Goal: Task Accomplishment & Management: Use online tool/utility

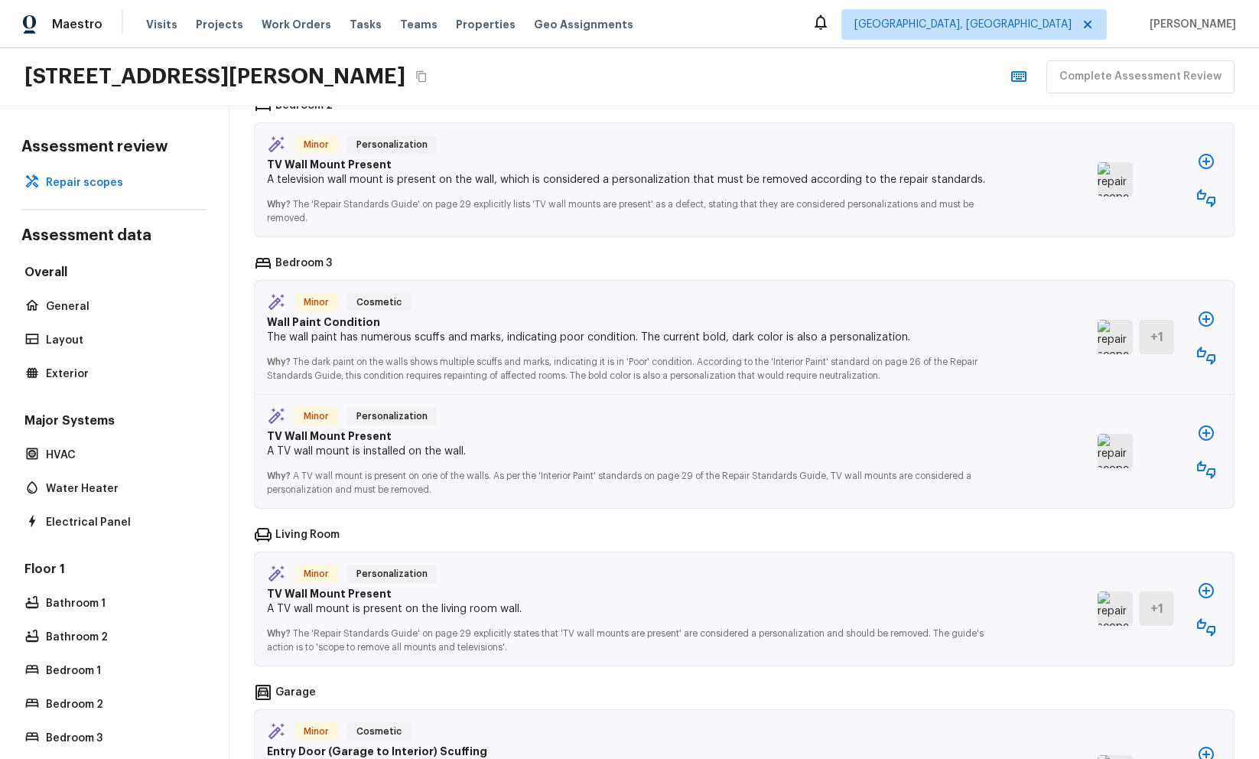
scroll to position [1788, 0]
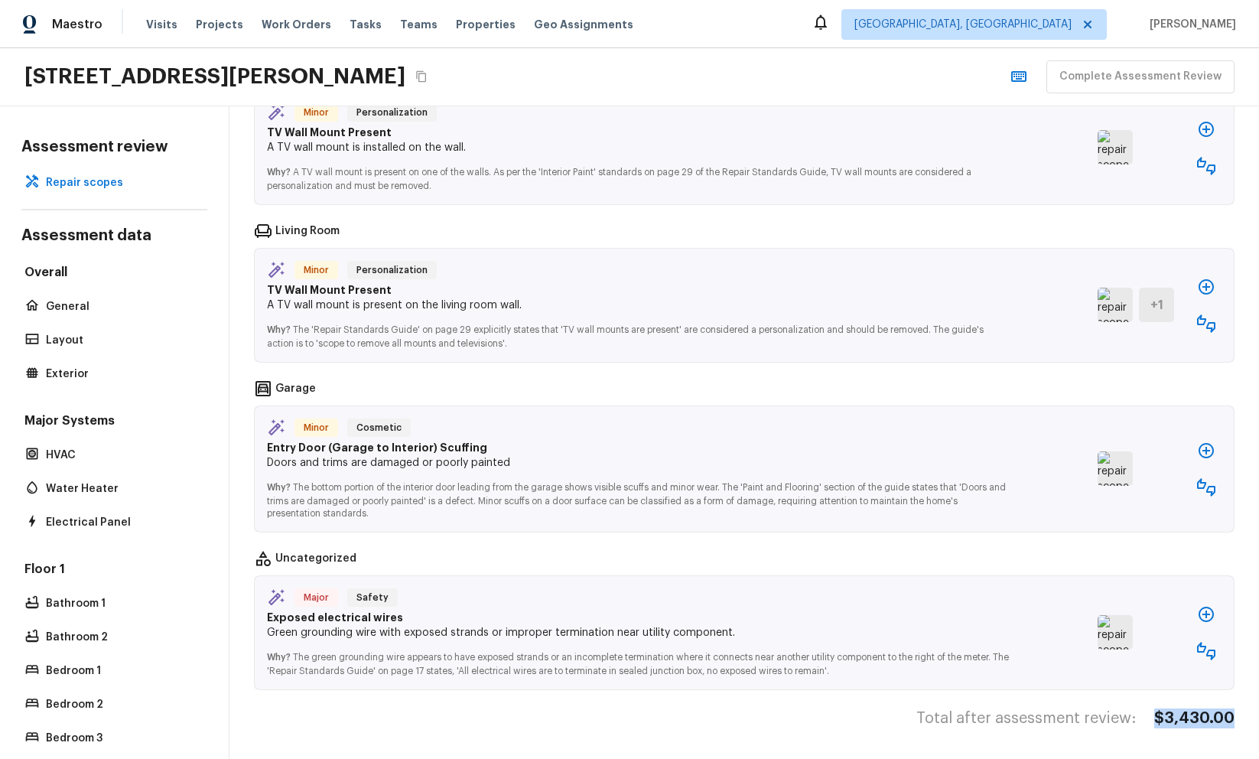
drag, startPoint x: 1153, startPoint y: 717, endPoint x: 1238, endPoint y: 717, distance: 84.9
click at [1238, 717] on div "Repair scopes 15 Co-pilot repair scopes suggestions need your attention 1 Repai…" at bounding box center [744, 432] width 1030 height 652
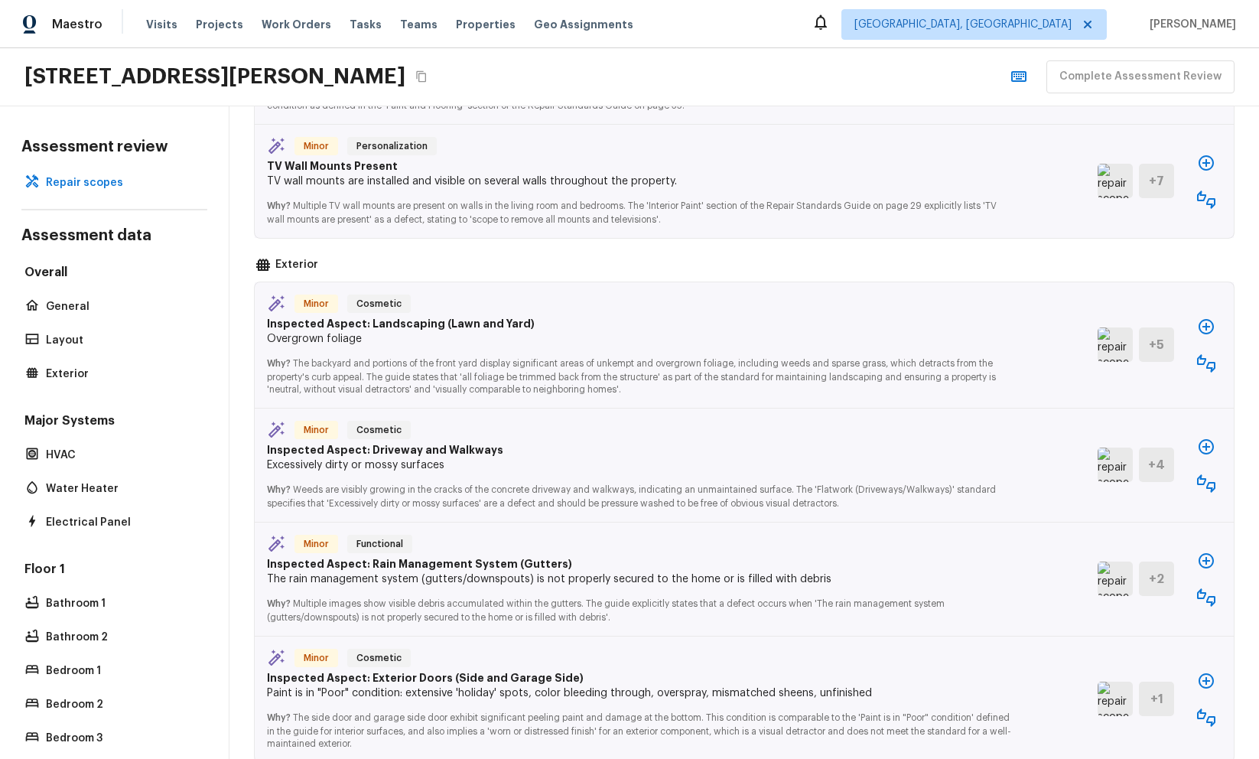
scroll to position [0, 0]
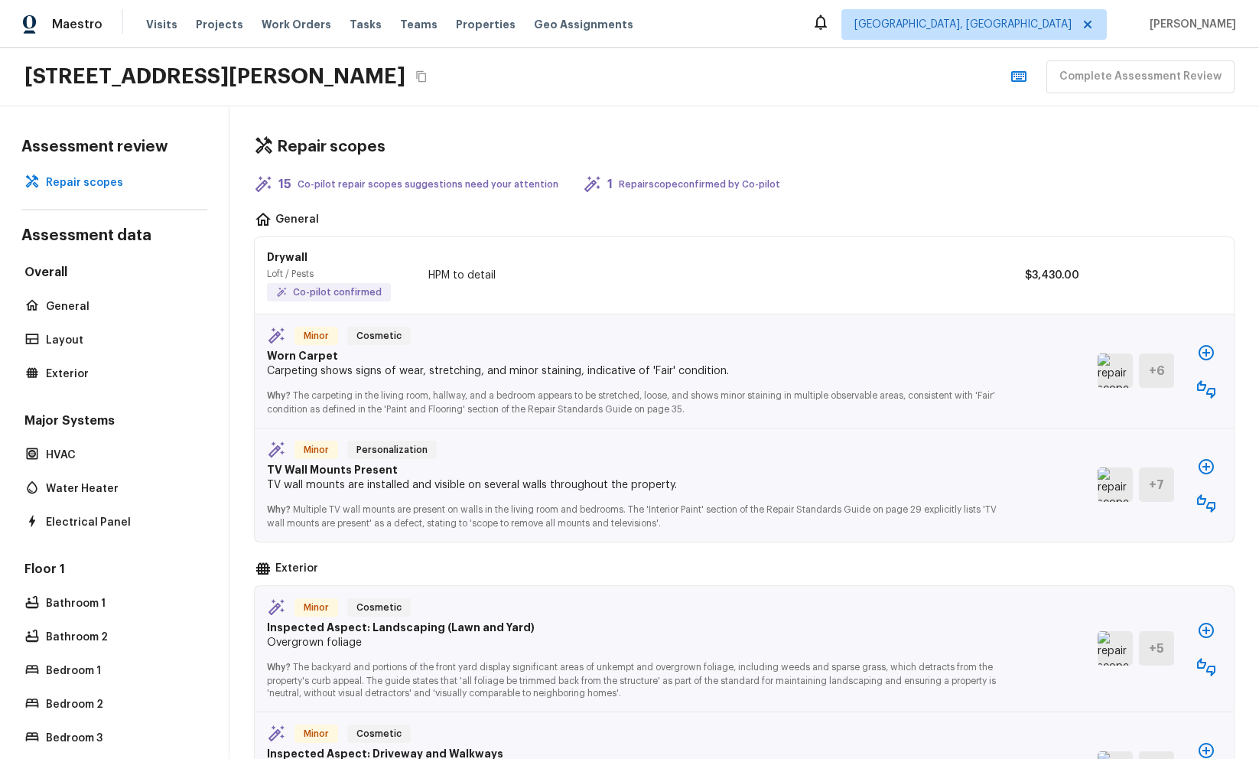
drag, startPoint x: 1031, startPoint y: 279, endPoint x: 1021, endPoint y: 277, distance: 10.2
click at [1030, 279] on p "$3,430.00" at bounding box center [1044, 275] width 69 height 15
drag, startPoint x: 1021, startPoint y: 276, endPoint x: 1132, endPoint y: 272, distance: 111.0
click at [1132, 272] on div "Drywall Loft / Pests Co-pilot confirmed HPM to detail $3,430.00" at bounding box center [744, 275] width 979 height 77
click at [922, 179] on div "15 Co-pilot repair scopes suggestions need your attention 1 Repair scope confir…" at bounding box center [744, 184] width 981 height 18
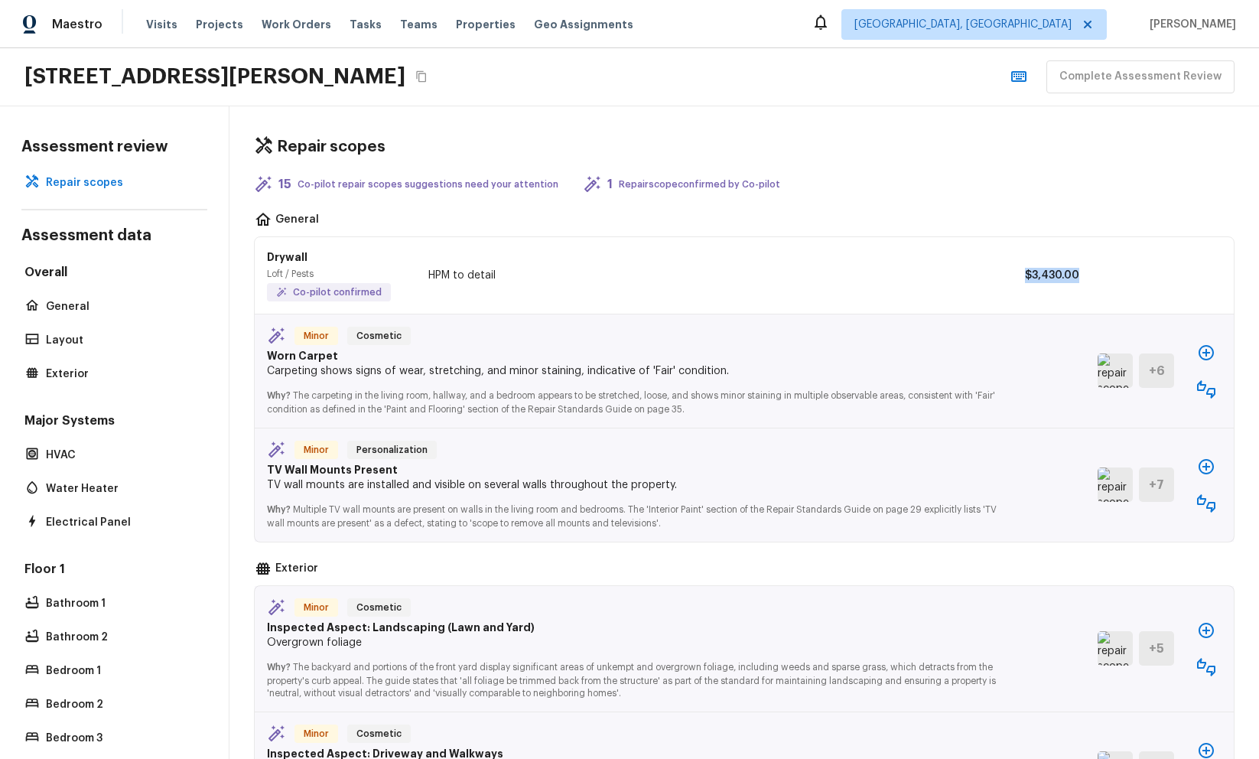
drag, startPoint x: 1111, startPoint y: 274, endPoint x: 934, endPoint y: 278, distance: 176.7
click at [934, 278] on div "Drywall Loft / Pests Co-pilot confirmed HPM to detail $3,430.00" at bounding box center [744, 275] width 979 height 77
click at [968, 187] on div "15 Co-pilot repair scopes suggestions need your attention 1 Repair scope confir…" at bounding box center [744, 184] width 981 height 18
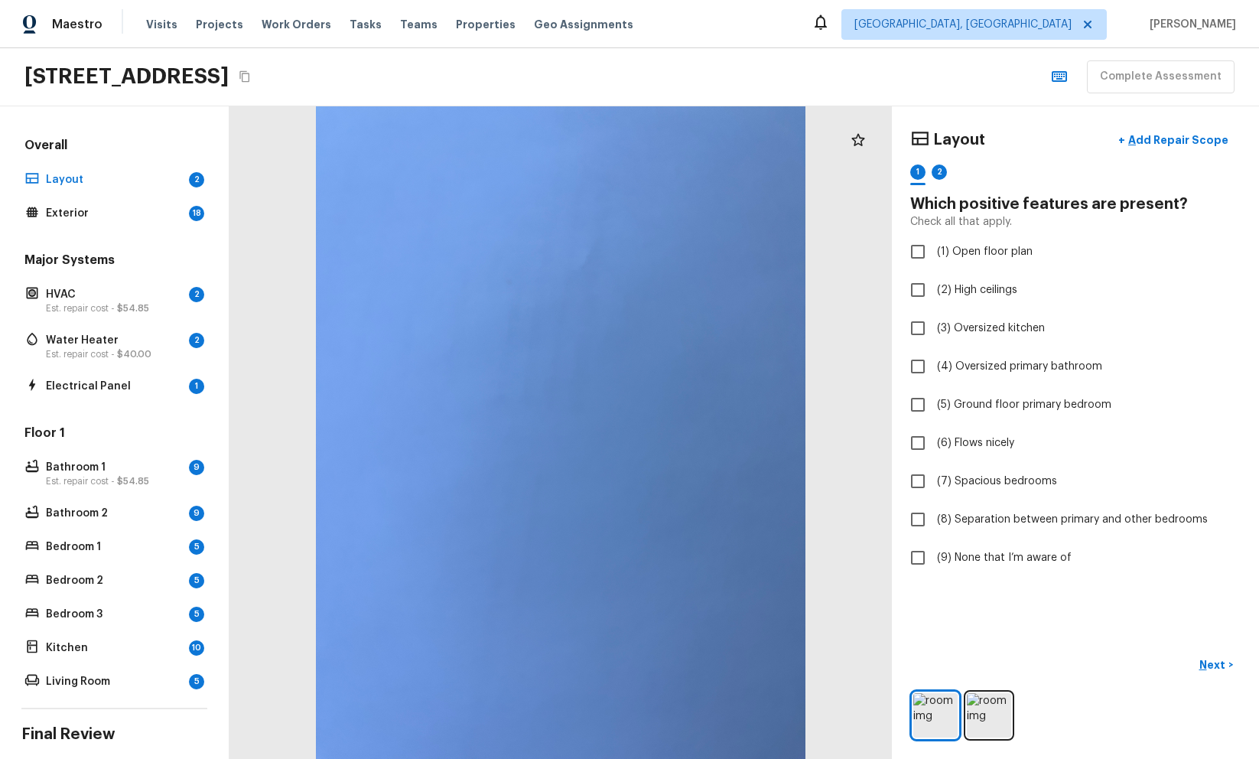
click at [696, 23] on div "Maestro Visits Projects Work Orders Tasks Teams Properties Geo Assignments Albu…" at bounding box center [629, 24] width 1259 height 48
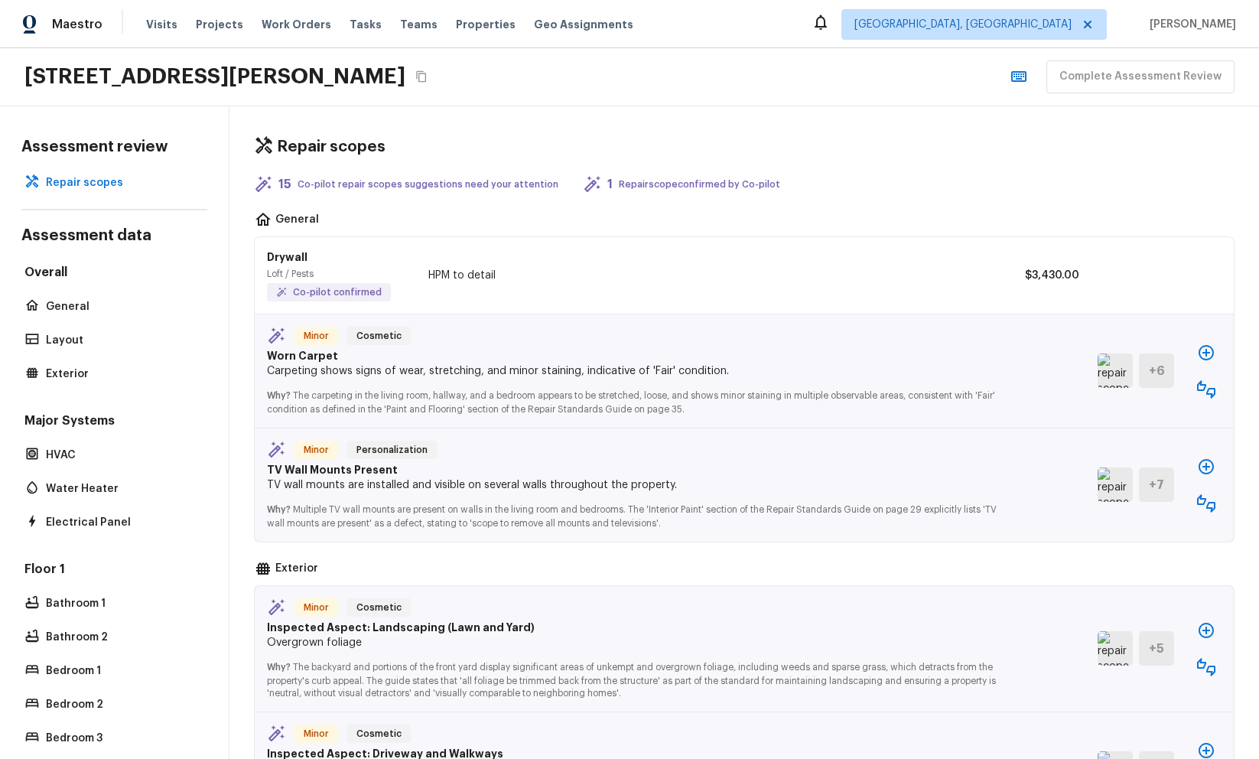
click at [760, 76] on div "[STREET_ADDRESS][PERSON_NAME] Complete Assessment Review" at bounding box center [629, 77] width 1259 height 58
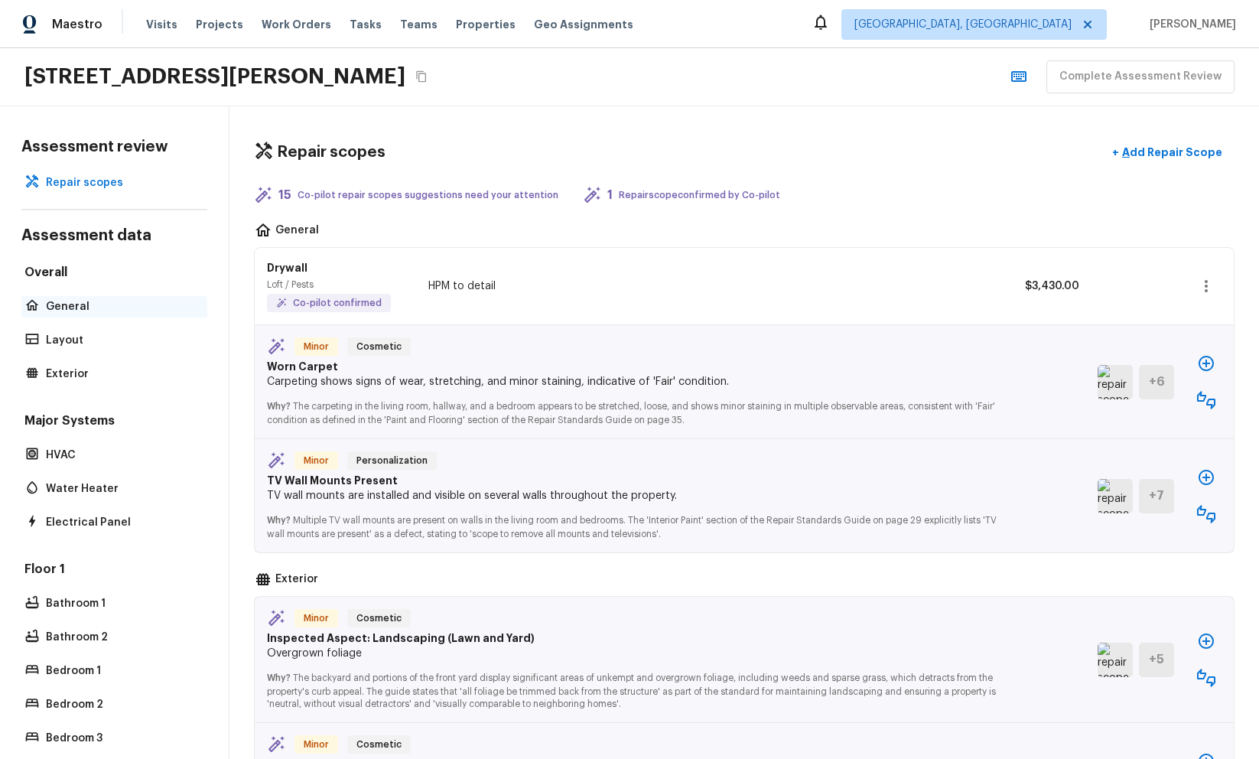
click at [96, 299] on p "General" at bounding box center [122, 306] width 152 height 15
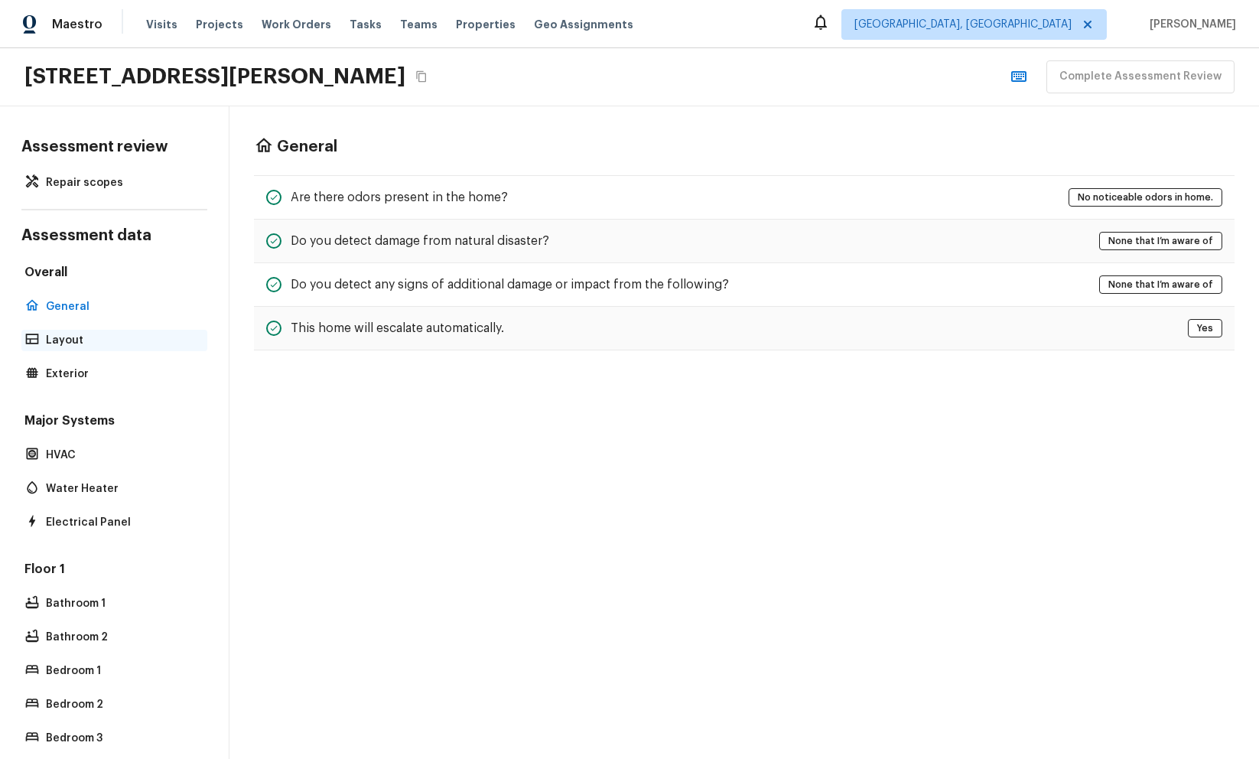
click at [106, 333] on p "Layout" at bounding box center [122, 340] width 152 height 15
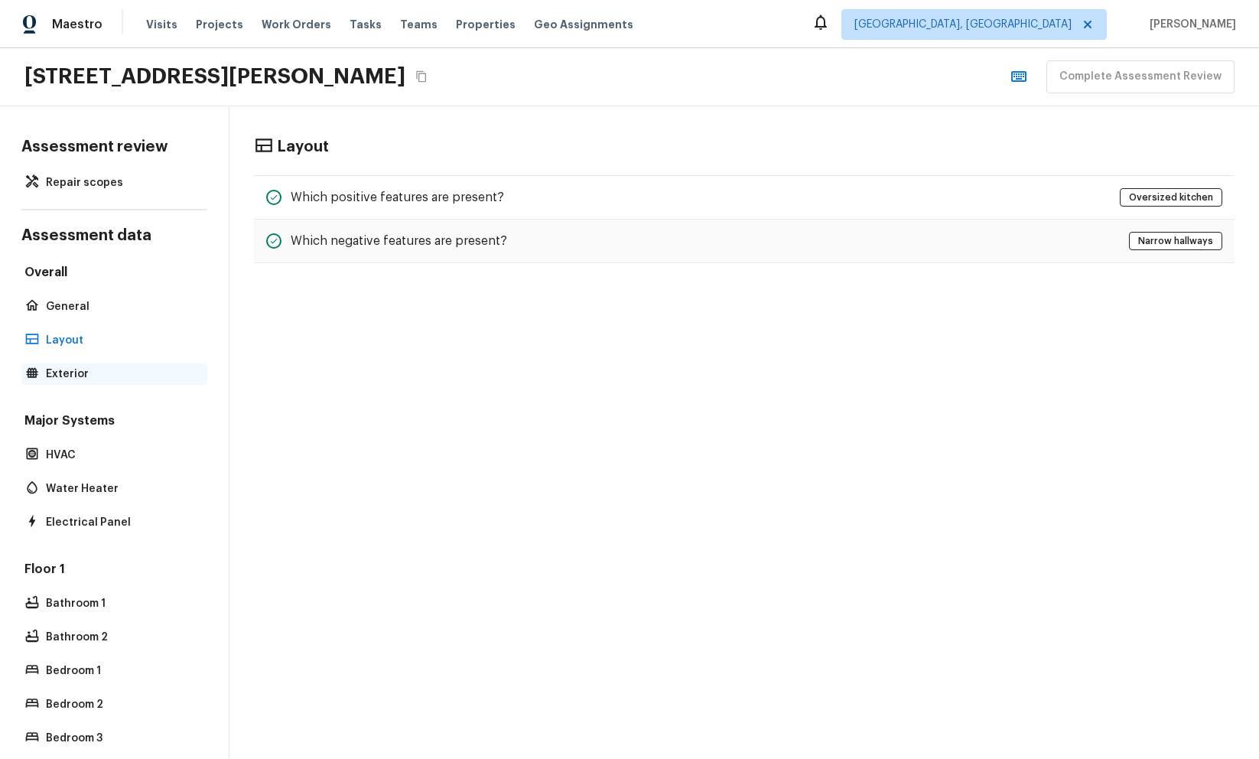
click at [112, 367] on p "Exterior" at bounding box center [122, 373] width 152 height 15
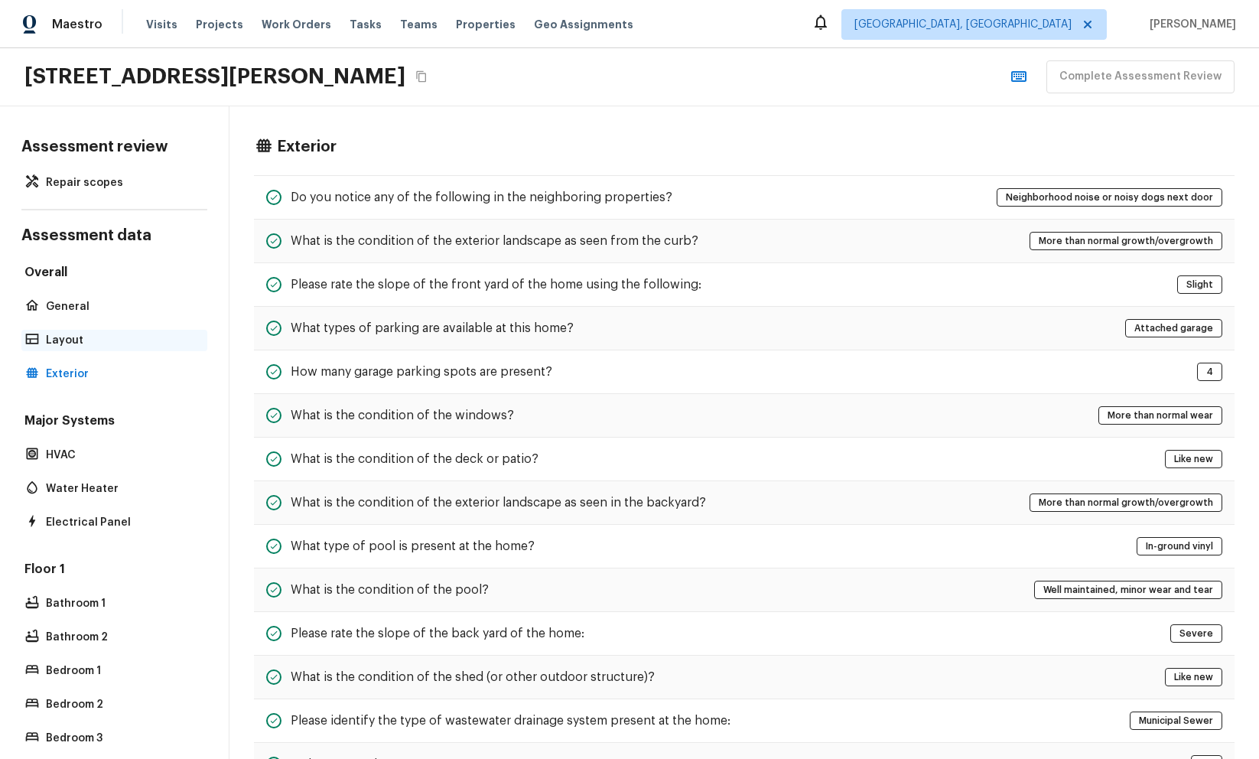
click at [110, 333] on p "Layout" at bounding box center [122, 340] width 152 height 15
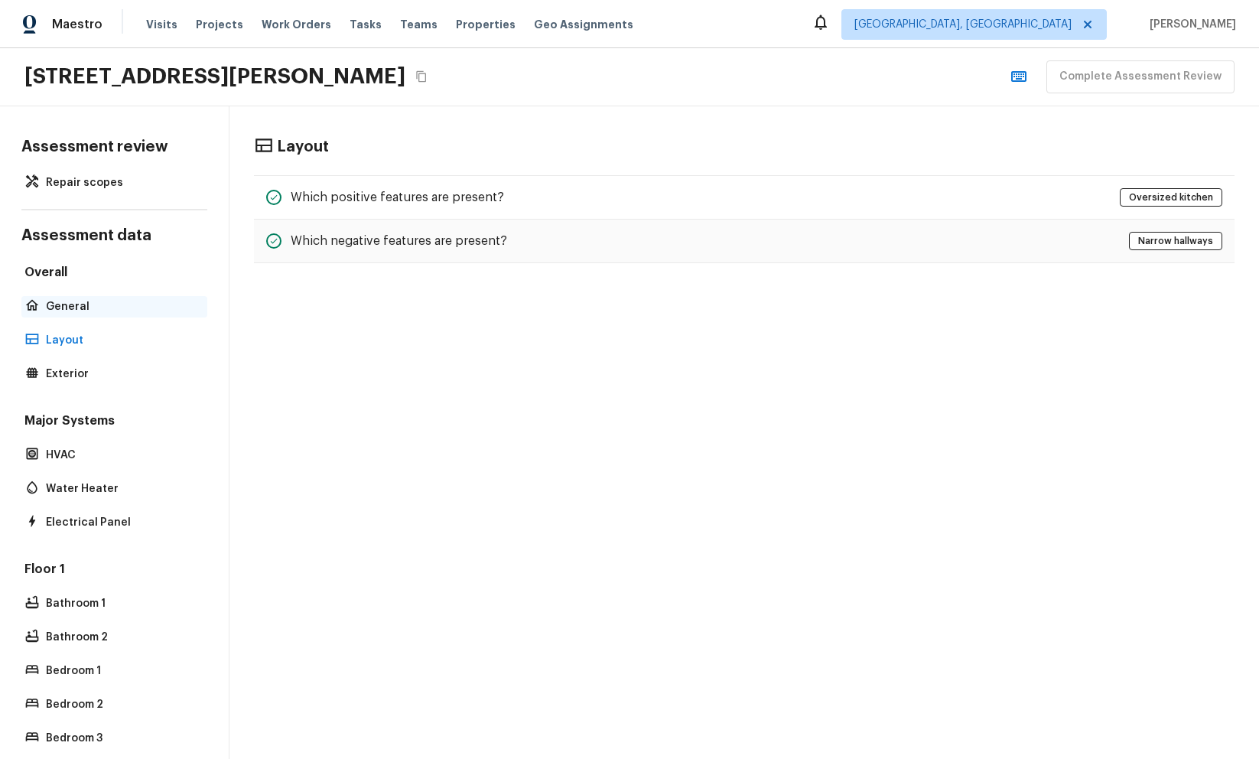
click at [113, 311] on p "General" at bounding box center [122, 306] width 152 height 15
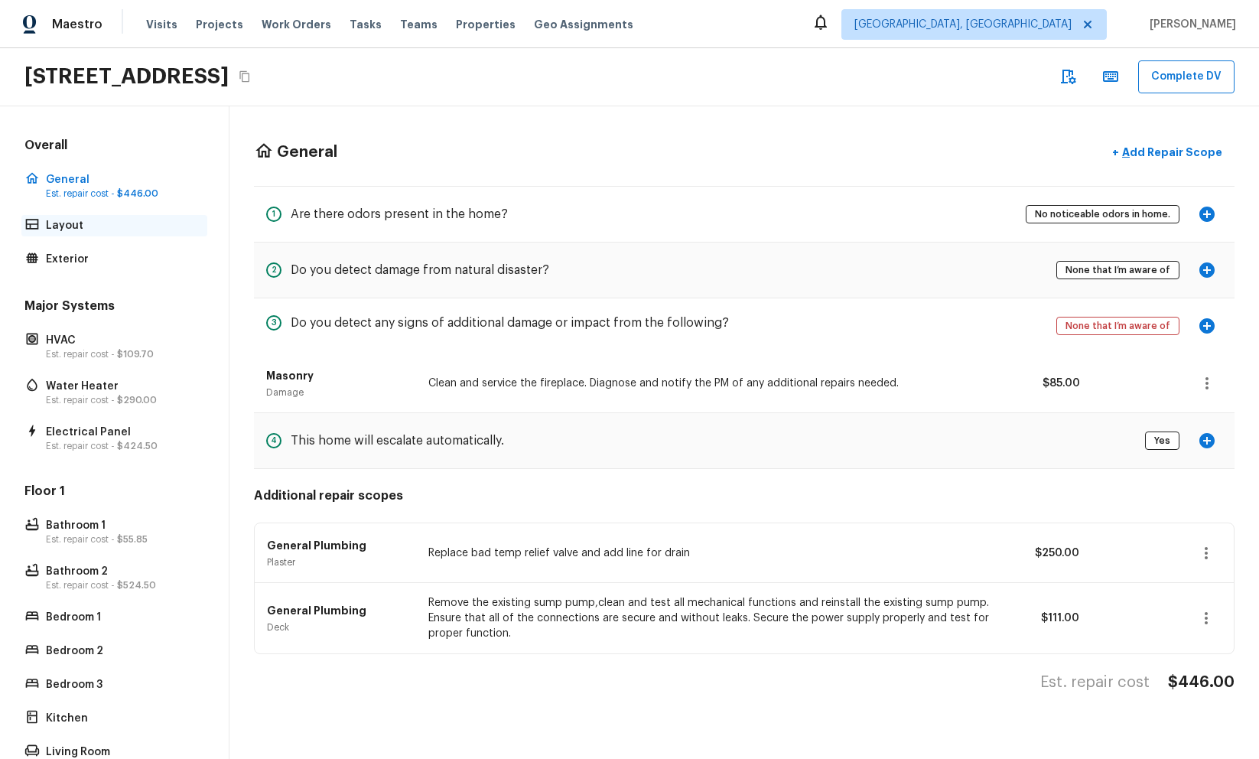
click at [44, 221] on div "Layout" at bounding box center [114, 225] width 186 height 21
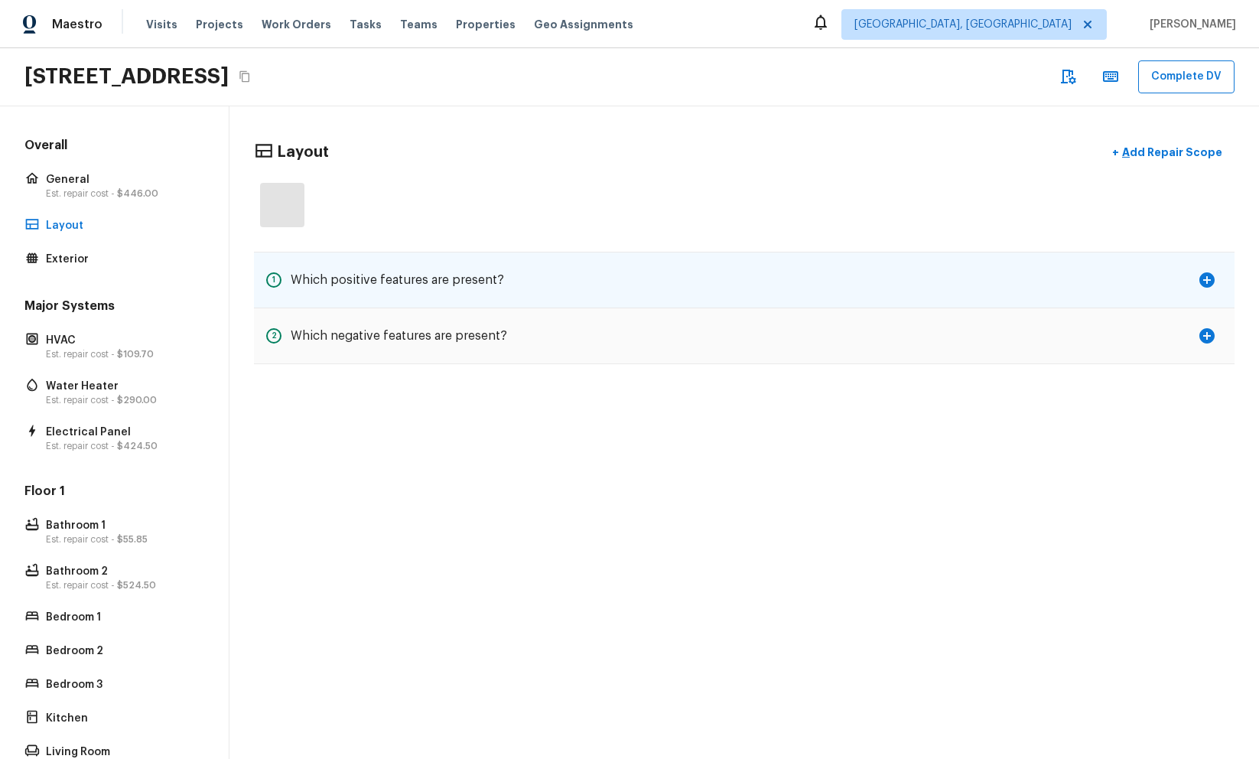
click at [832, 283] on div "1 Which positive features are present?" at bounding box center [744, 279] width 981 height 55
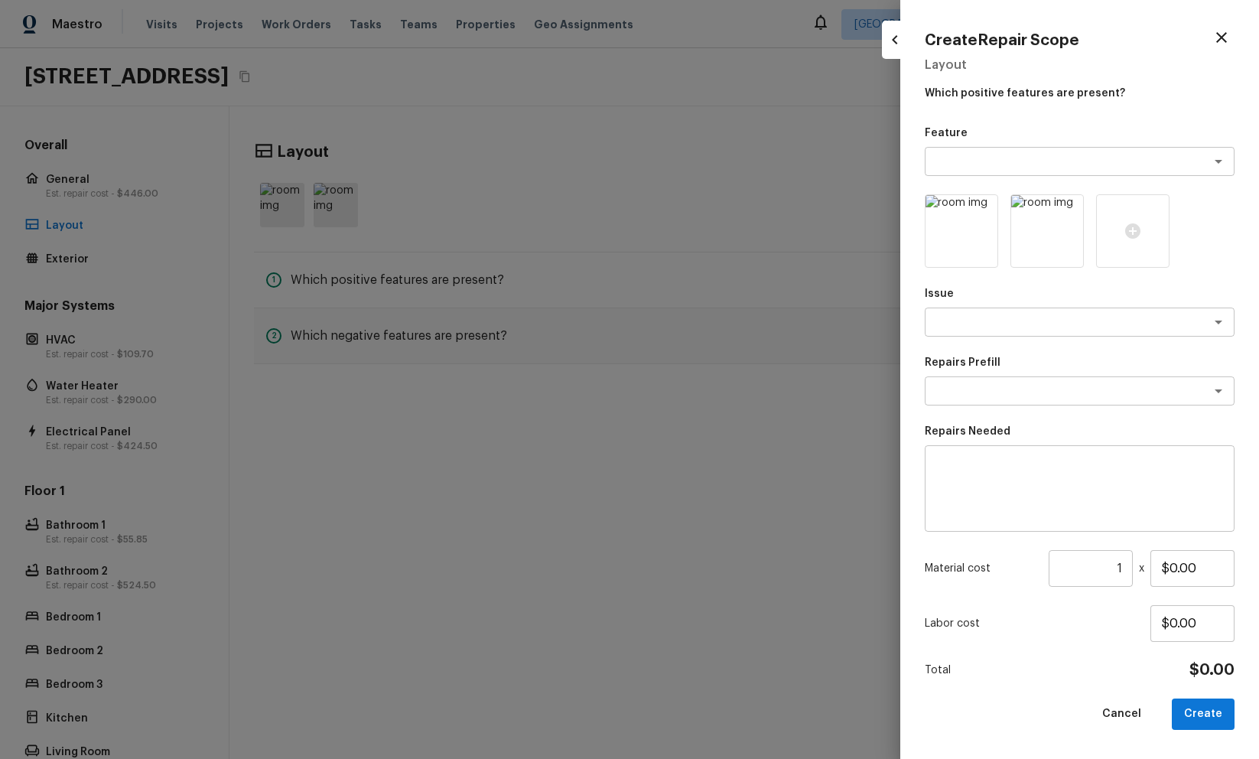
click at [649, 253] on div at bounding box center [629, 379] width 1259 height 759
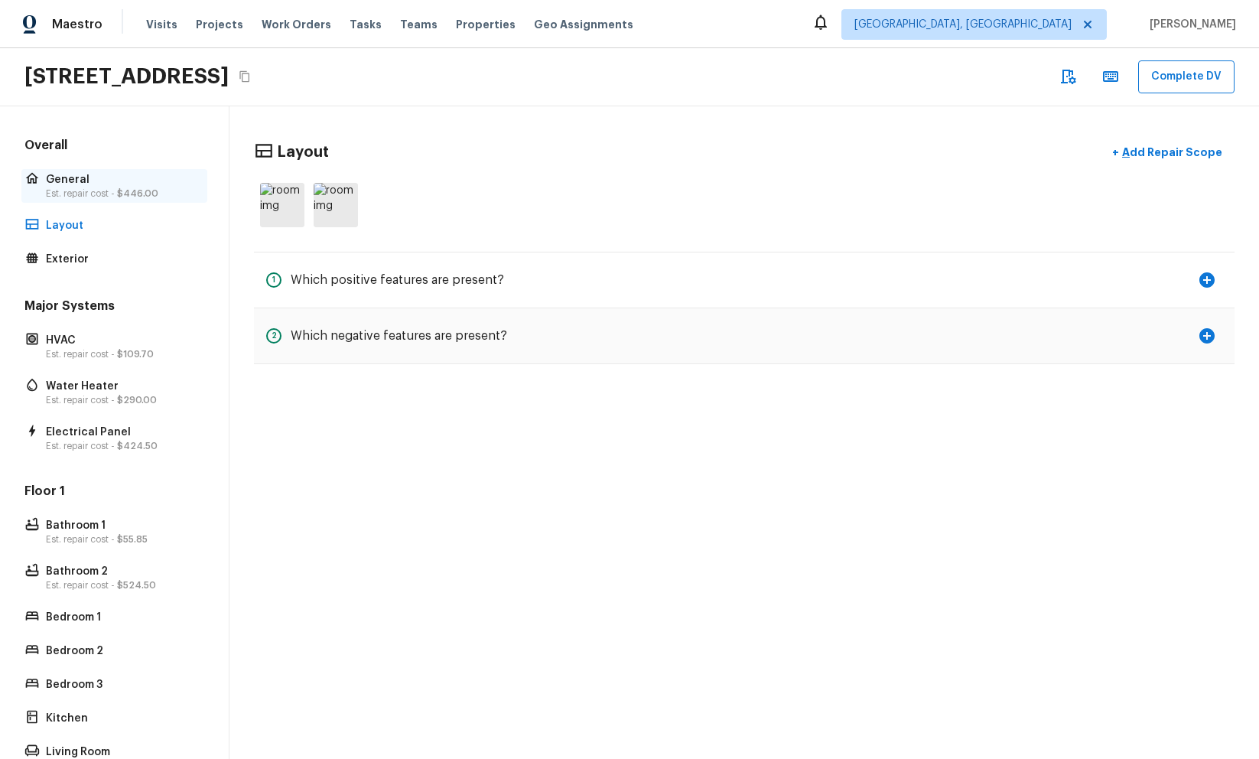
click at [88, 181] on p "General" at bounding box center [122, 179] width 152 height 15
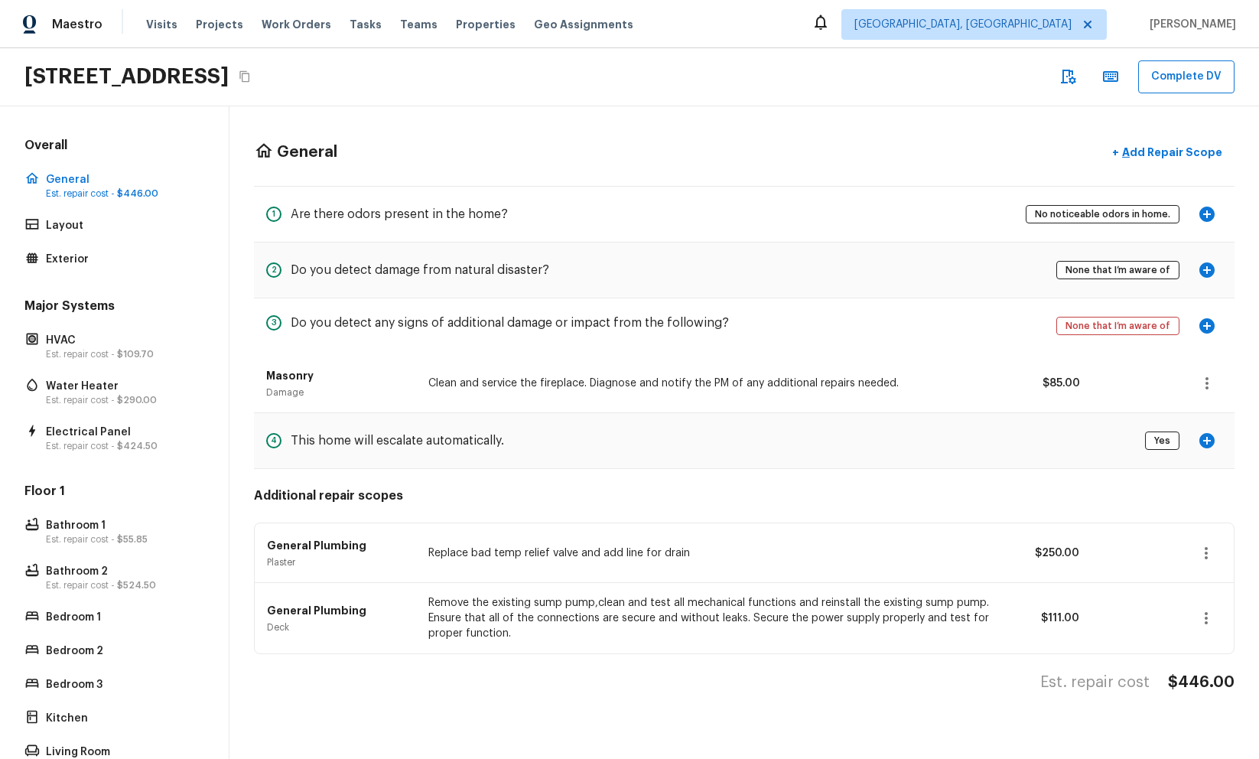
click at [750, 138] on div "General + Add Repair Scope" at bounding box center [744, 152] width 981 height 31
click at [122, 226] on p "Layout" at bounding box center [122, 225] width 152 height 15
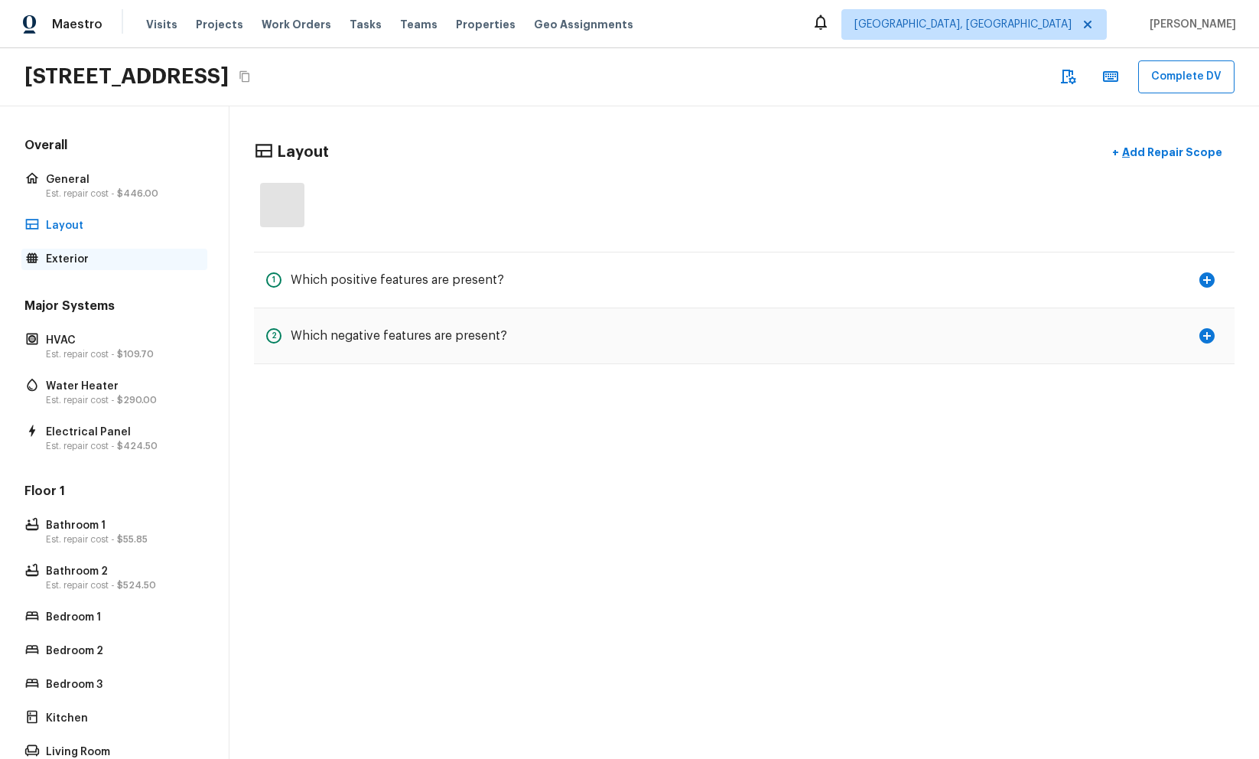
click at [122, 260] on p "Exterior" at bounding box center [122, 259] width 152 height 15
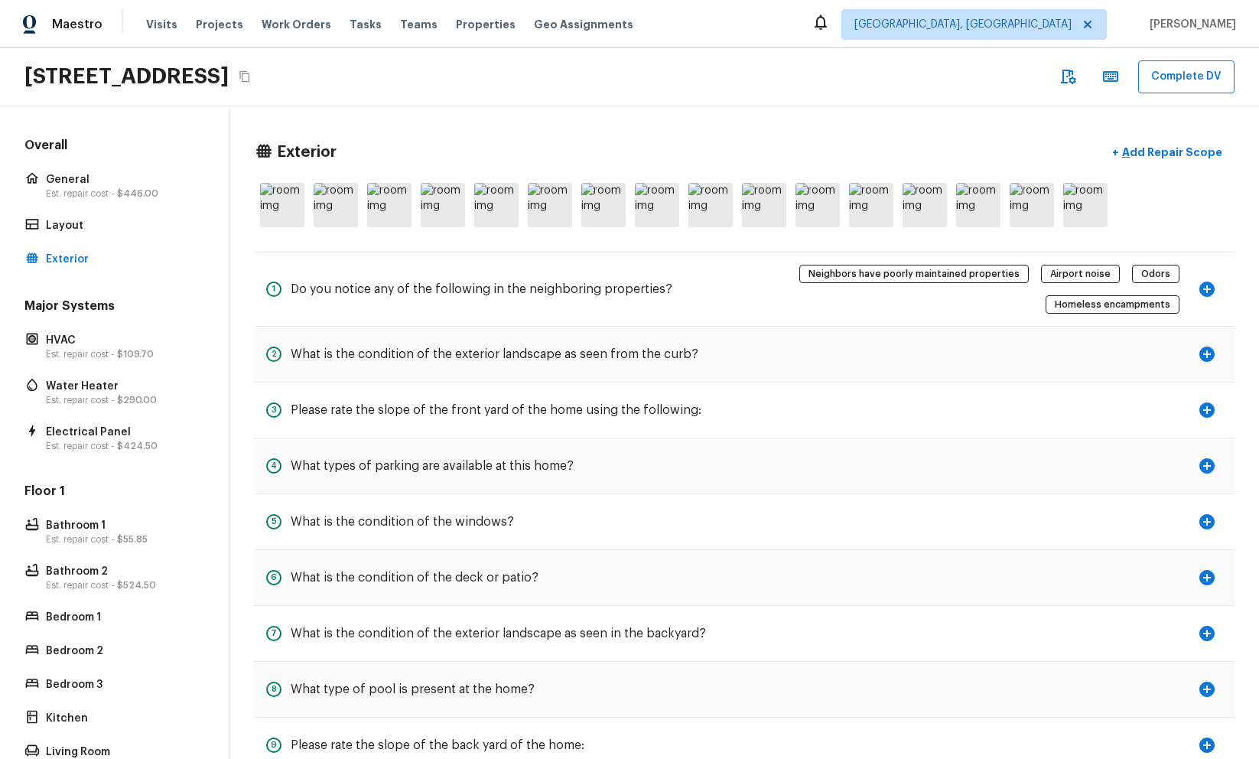
click at [525, 210] on div at bounding box center [744, 205] width 981 height 57
click at [537, 210] on img at bounding box center [550, 205] width 44 height 44
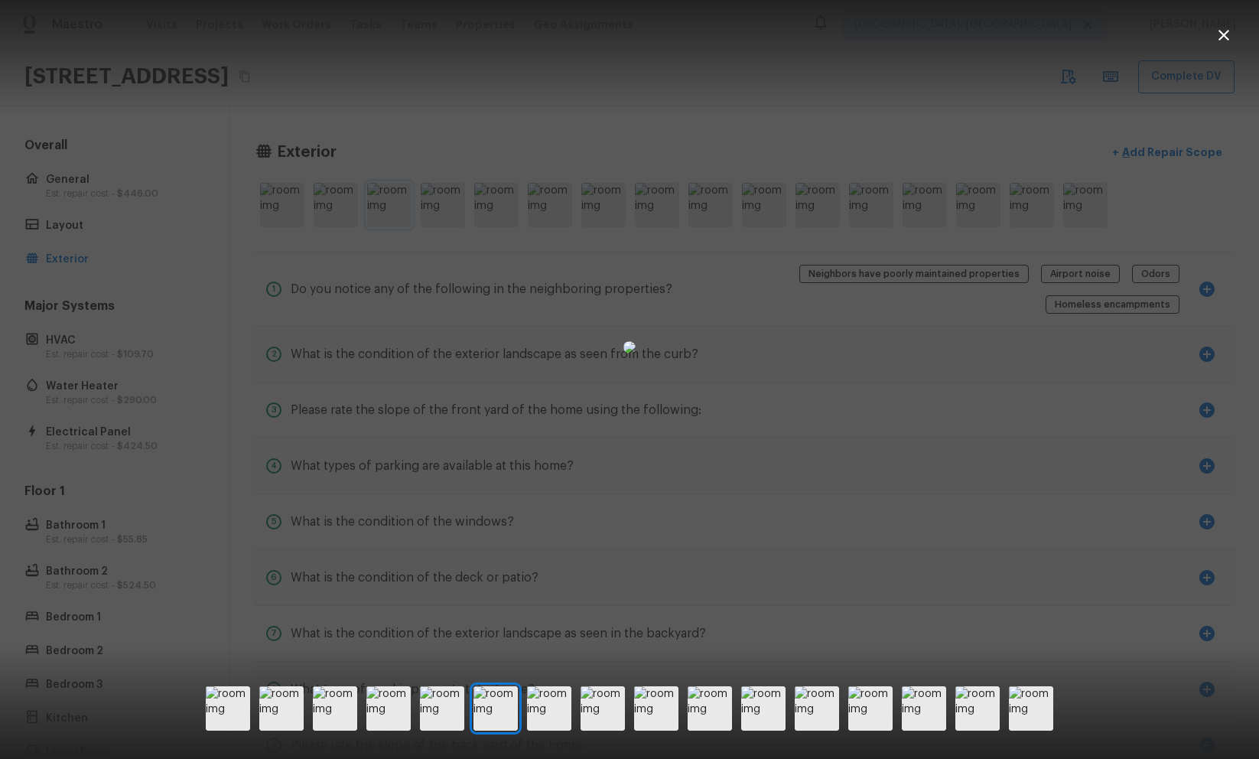
drag, startPoint x: 382, startPoint y: 221, endPoint x: 373, endPoint y: 223, distance: 8.6
click at [382, 222] on div at bounding box center [629, 347] width 1259 height 646
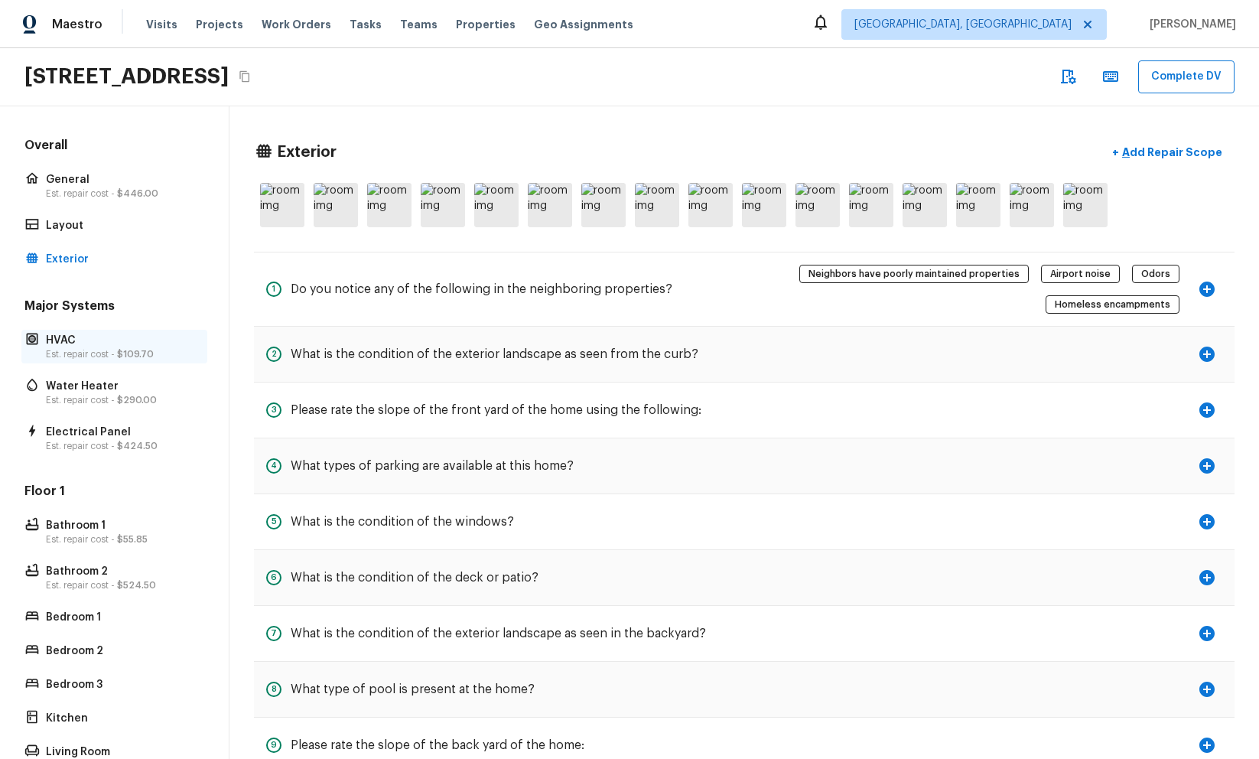
click at [128, 348] on p "Est. repair cost - $109.70" at bounding box center [122, 354] width 152 height 12
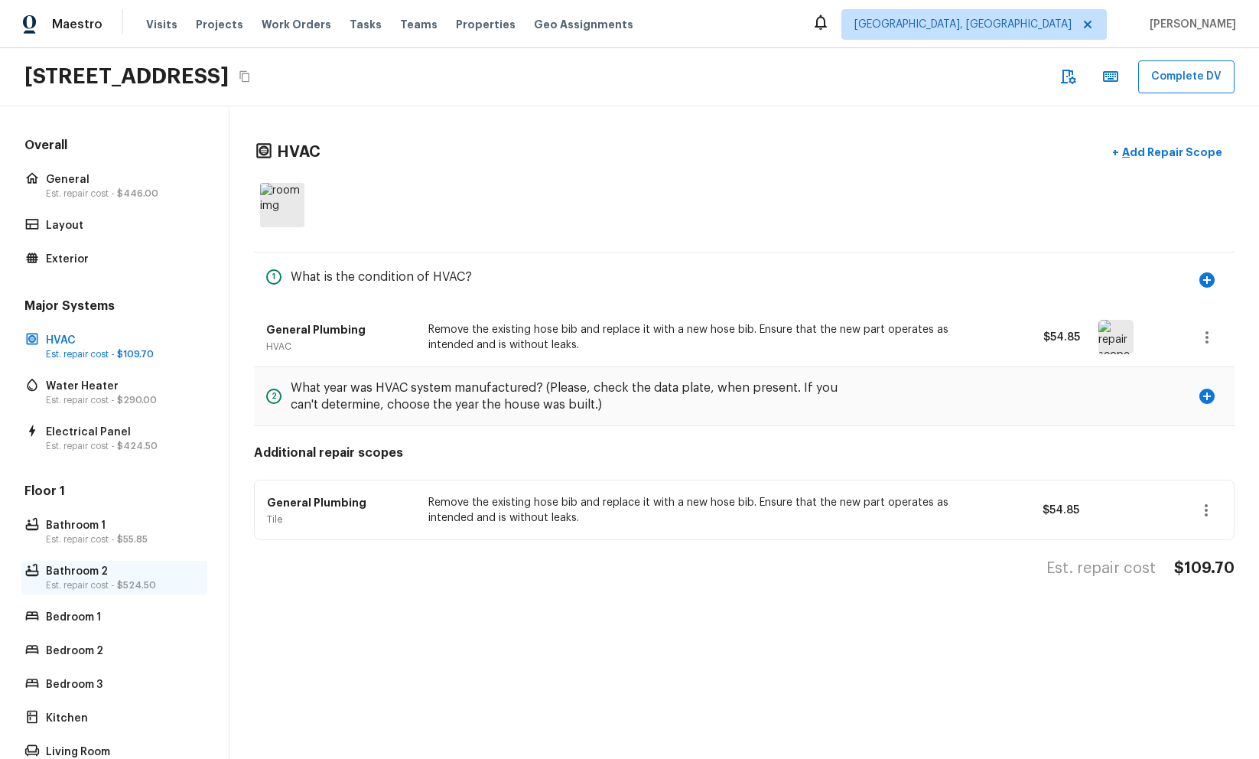
click at [77, 571] on p "Bathroom 2" at bounding box center [122, 571] width 152 height 15
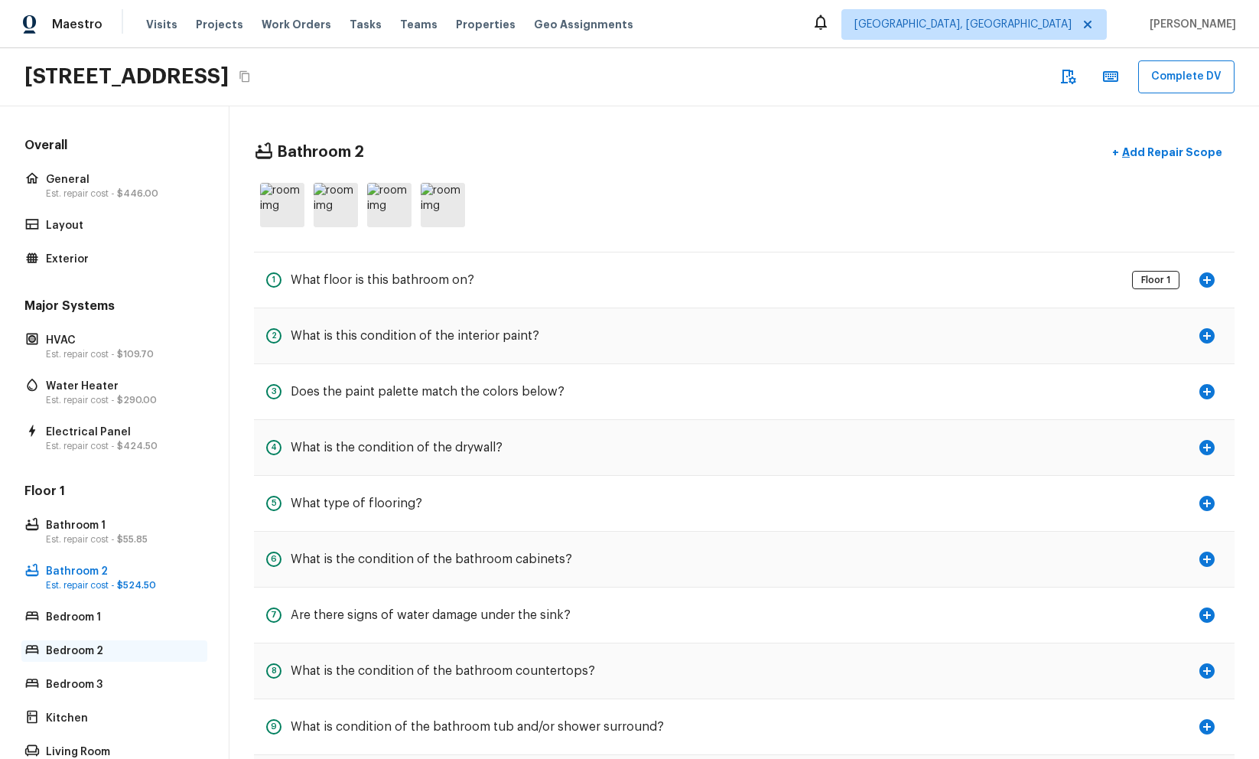
click at [109, 653] on p "Bedroom 2" at bounding box center [122, 650] width 152 height 15
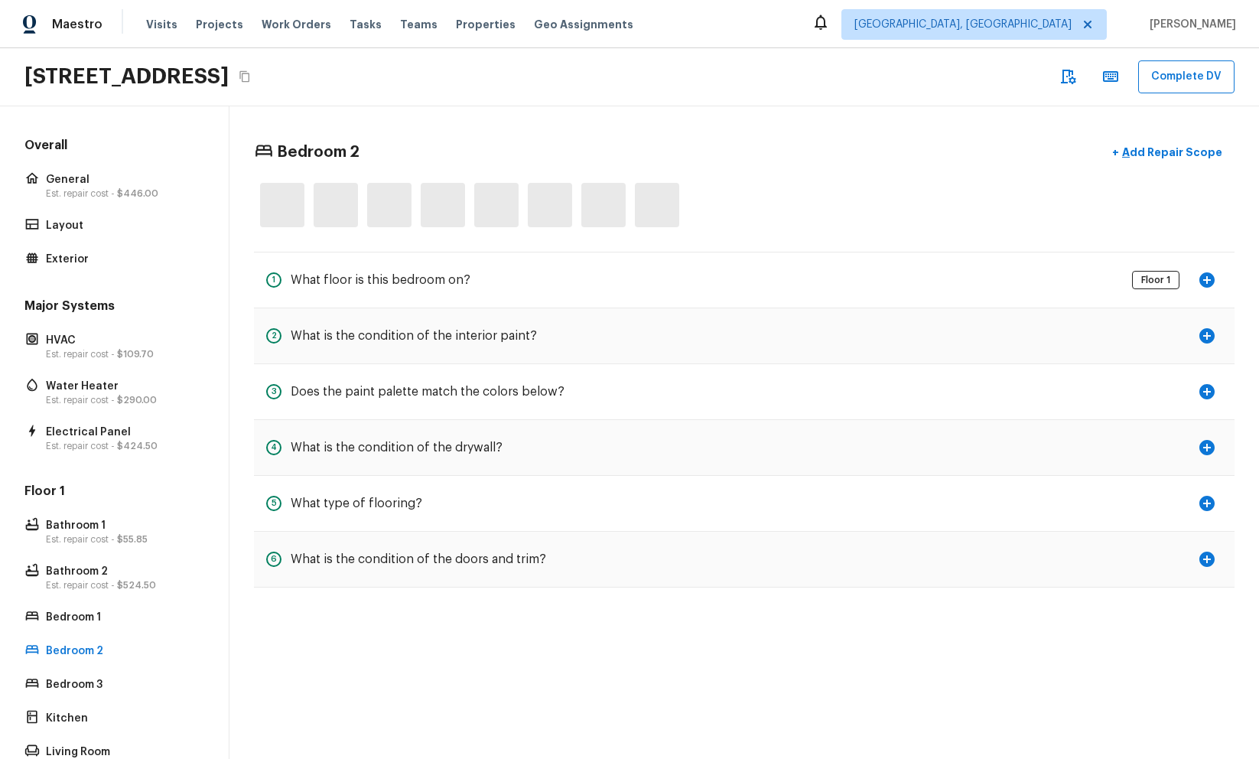
scroll to position [135, 0]
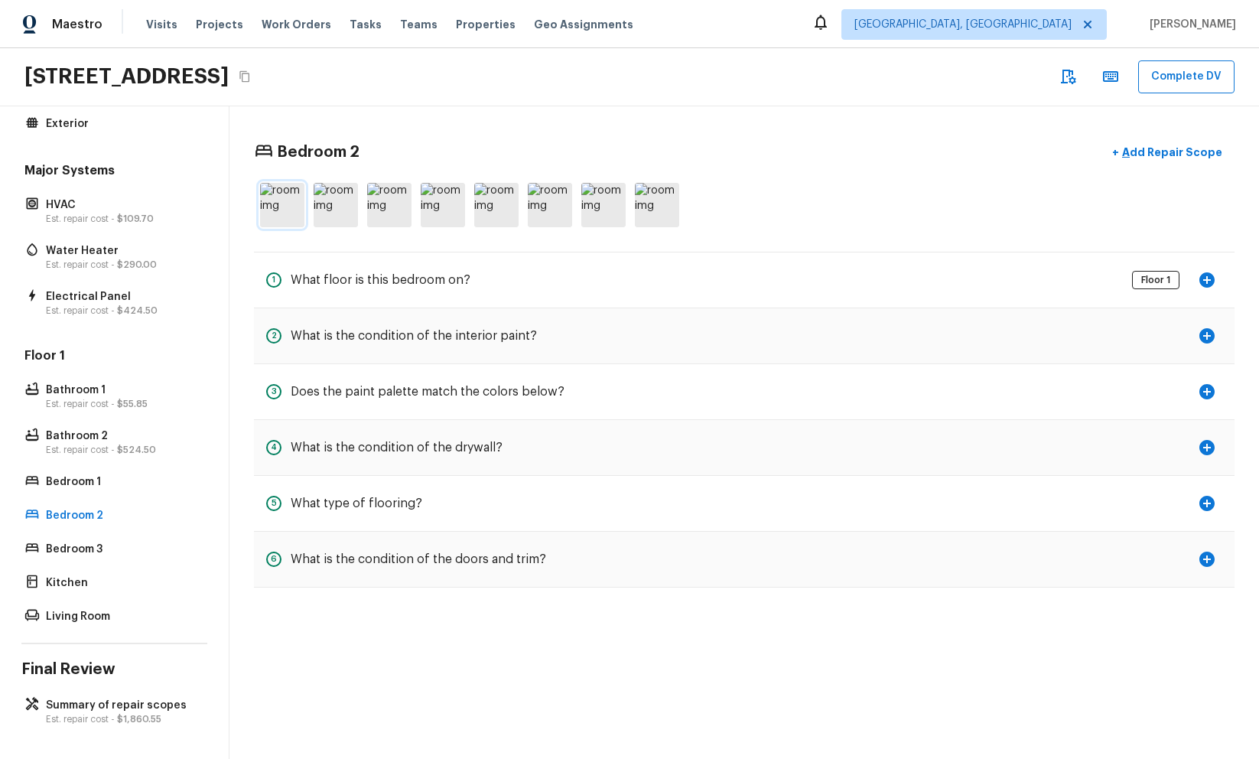
click at [258, 207] on div "Bedroom 2 + Add Repair Scope 1 What floor is this bedroom on? Floor 1 2 What is…" at bounding box center [744, 362] width 1030 height 512
click at [265, 206] on img at bounding box center [282, 205] width 44 height 44
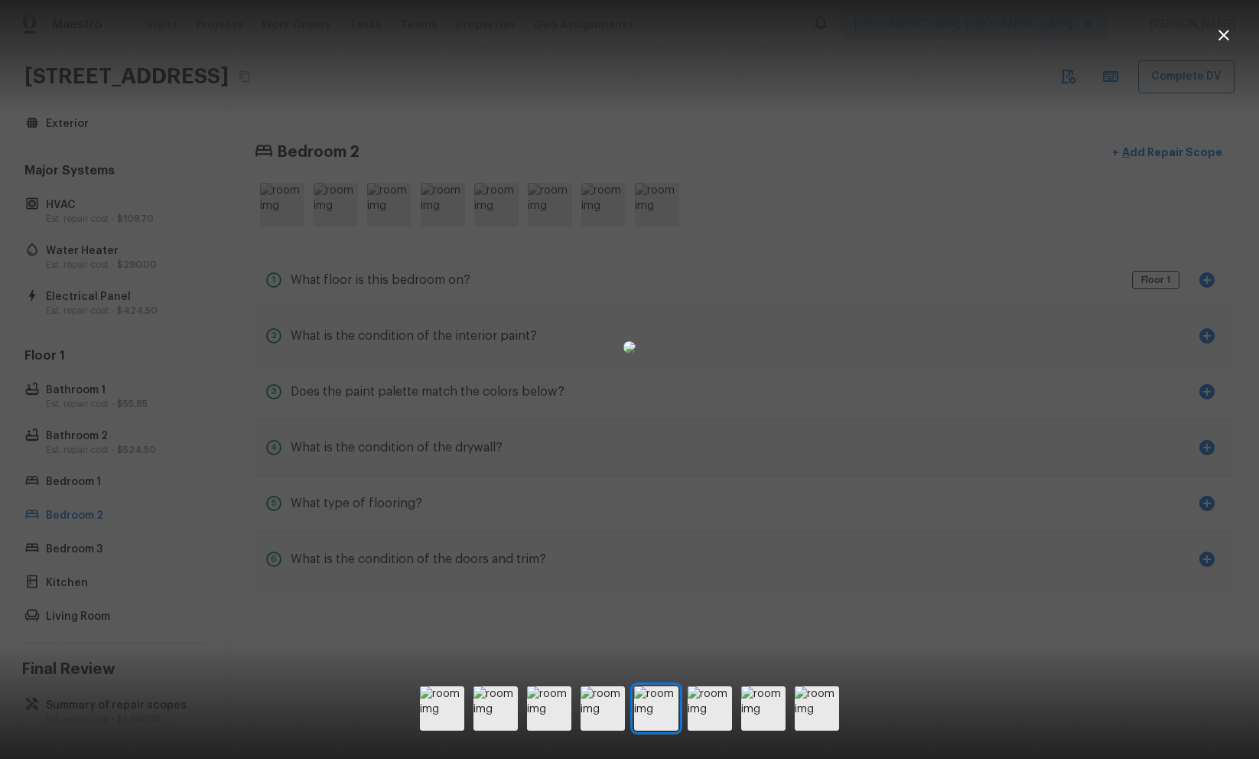
click at [242, 229] on div at bounding box center [629, 347] width 1259 height 646
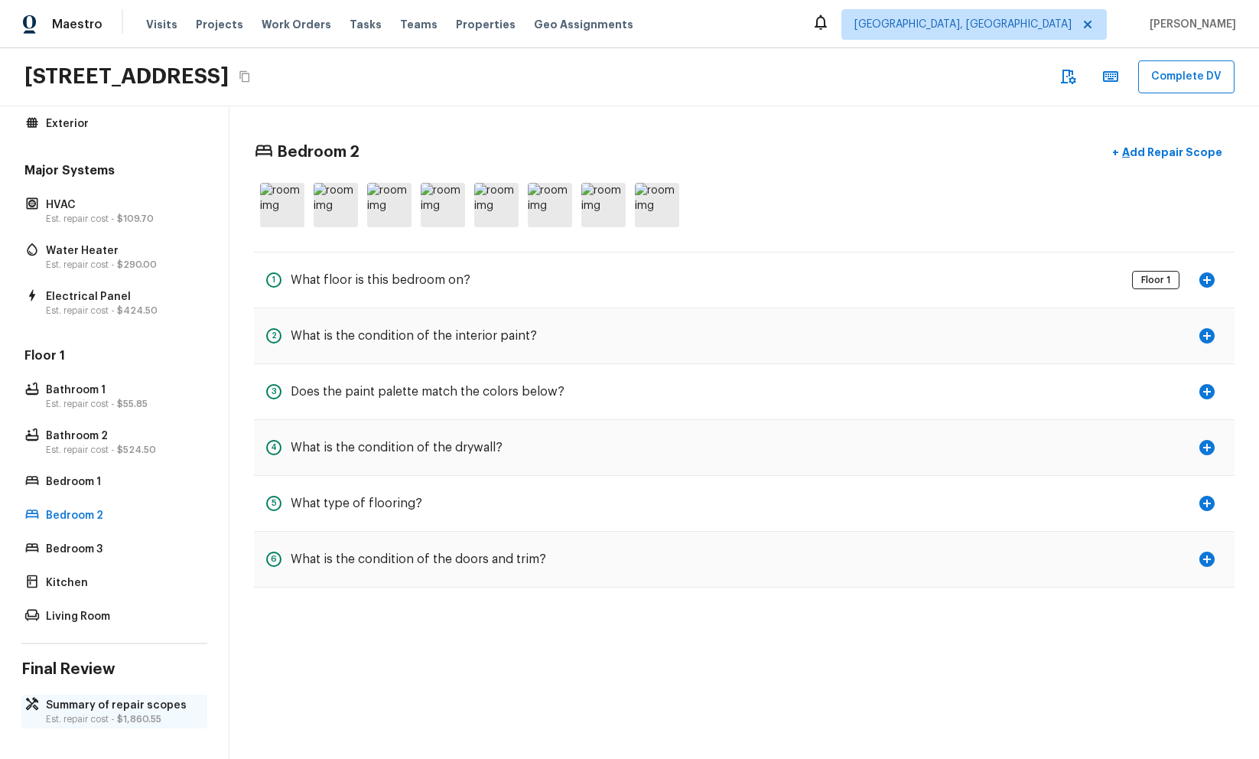
click at [149, 695] on div "Summary of repair scopes Est. repair cost - $1,860.55" at bounding box center [114, 712] width 186 height 34
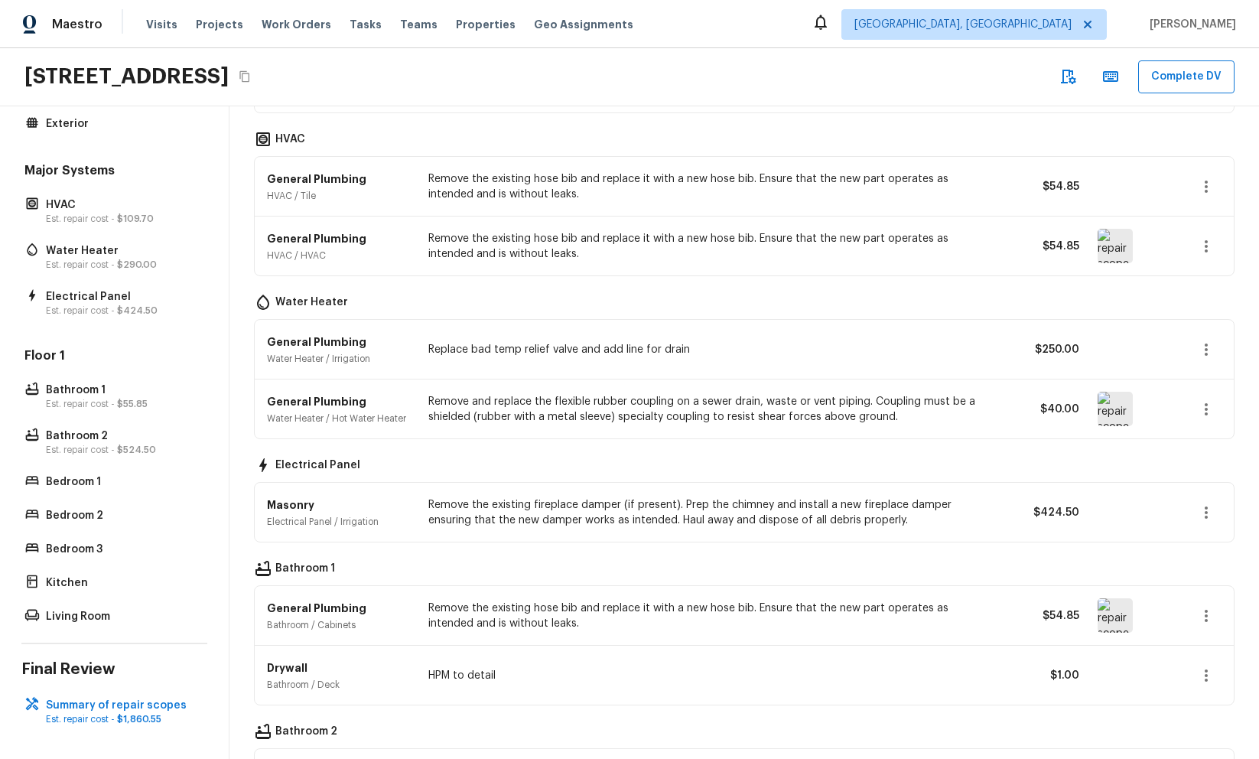
scroll to position [0, 0]
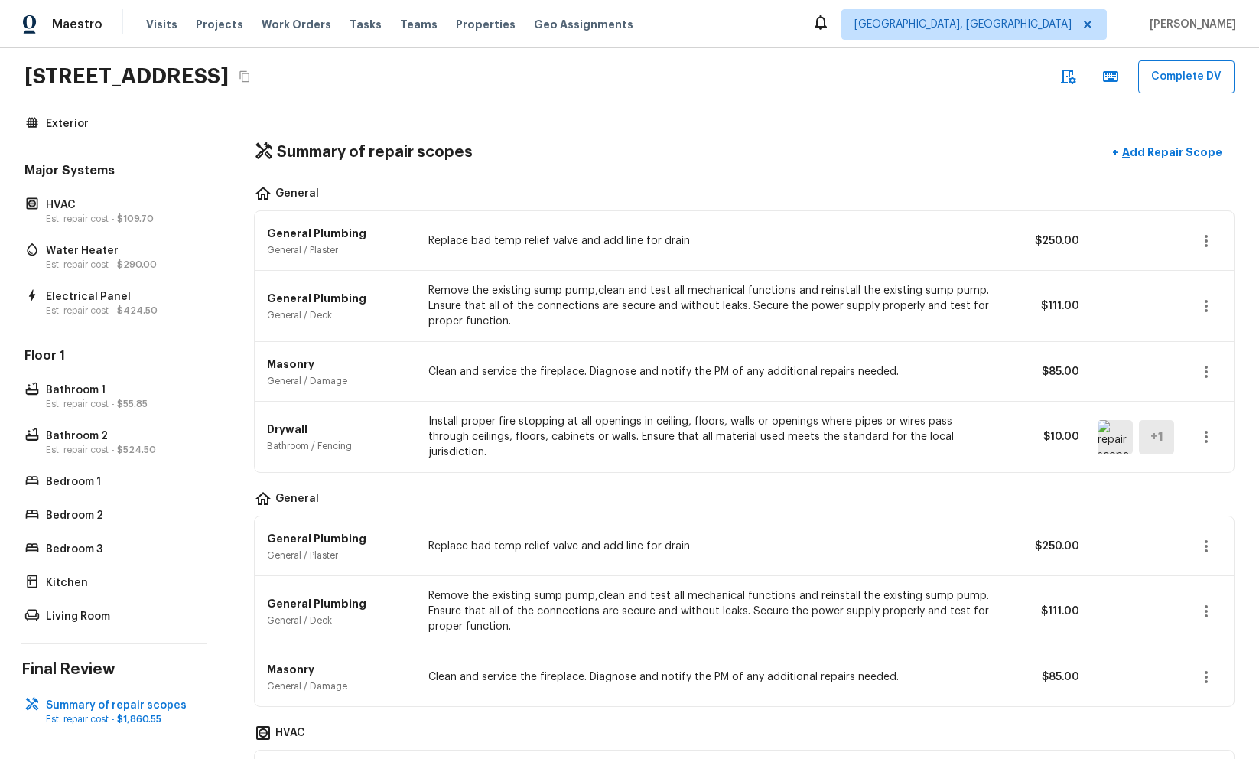
drag, startPoint x: 746, startPoint y: 154, endPoint x: 704, endPoint y: 171, distance: 44.6
click at [746, 154] on div "Summary of repair scopes + Add Repair Scope" at bounding box center [744, 152] width 981 height 31
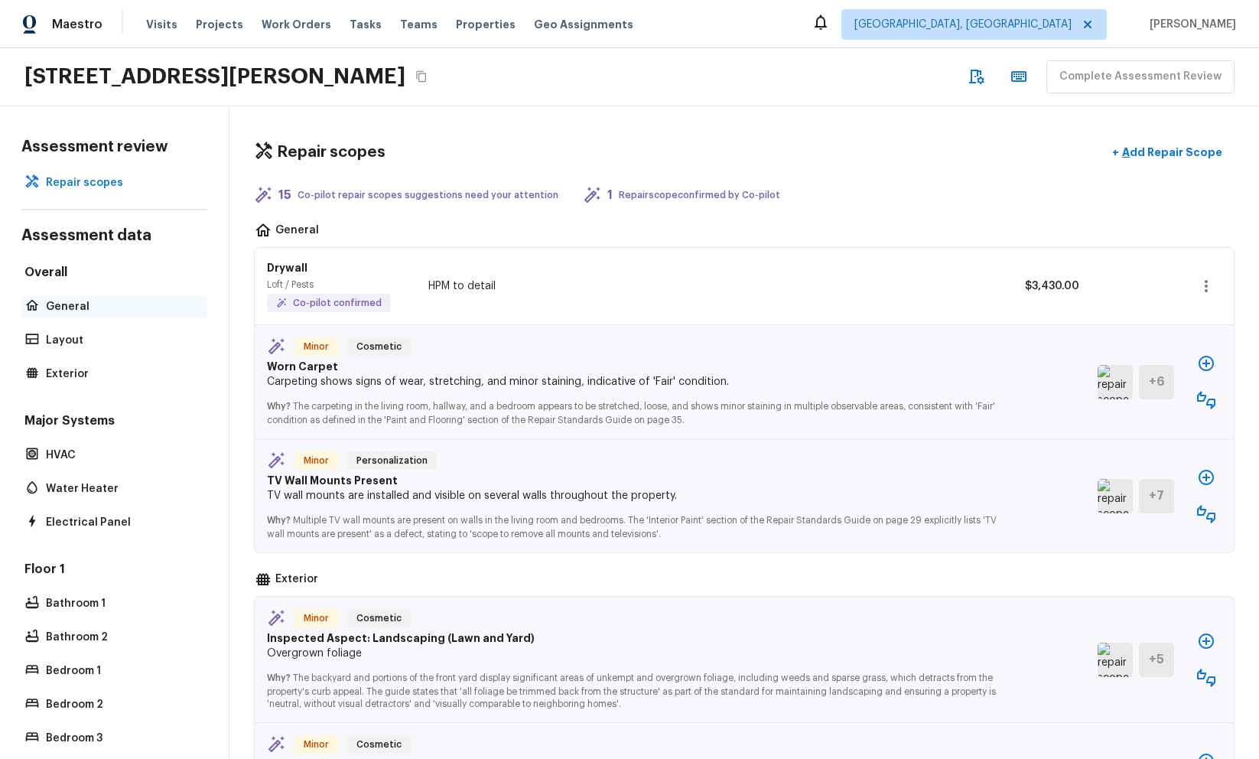
click at [76, 305] on p "General" at bounding box center [122, 306] width 152 height 15
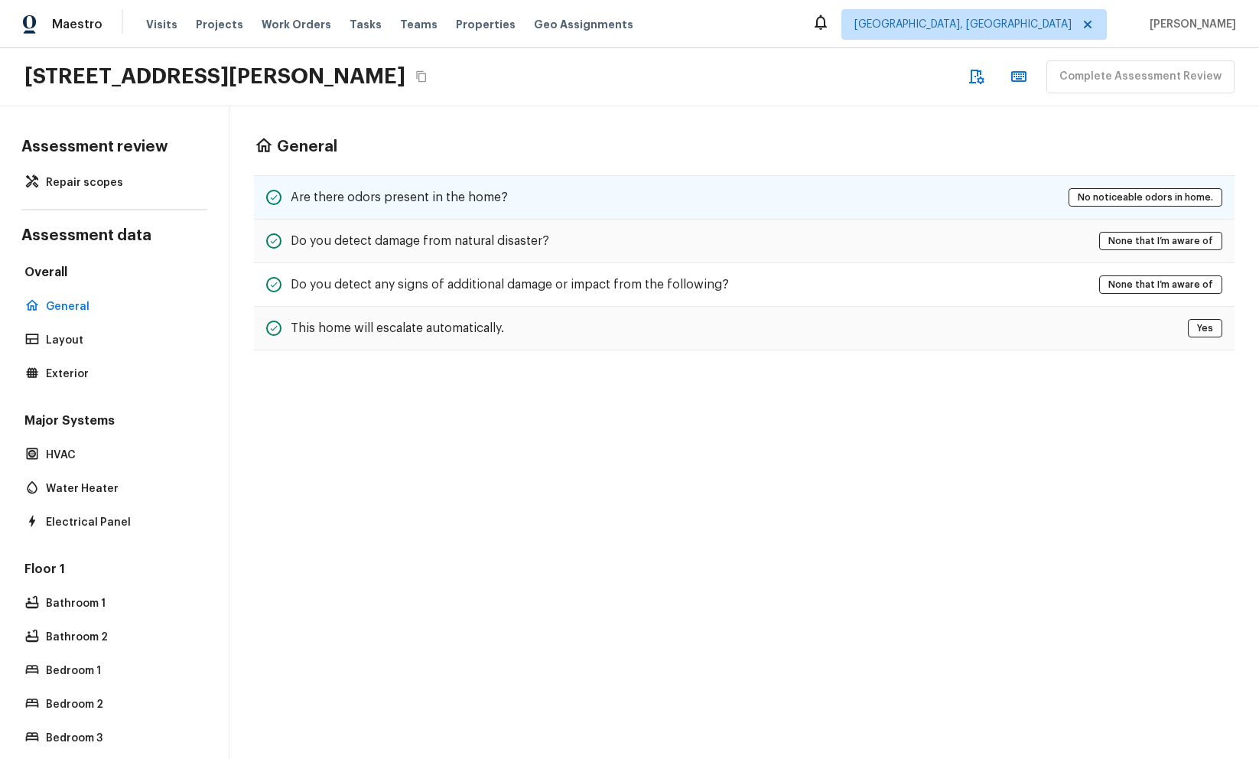
click at [631, 205] on div "Are there odors present in the home? No noticeable odors in home." at bounding box center [744, 197] width 981 height 44
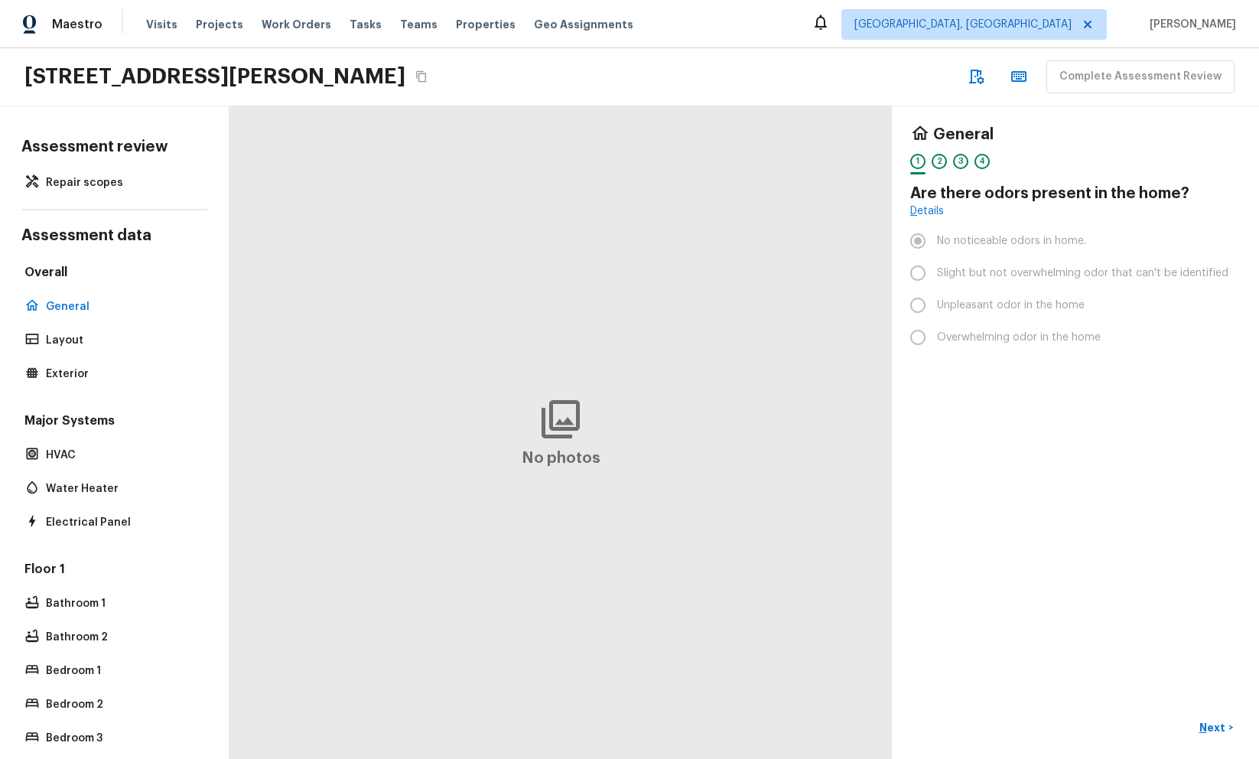
click at [945, 164] on div "2" at bounding box center [939, 161] width 15 height 15
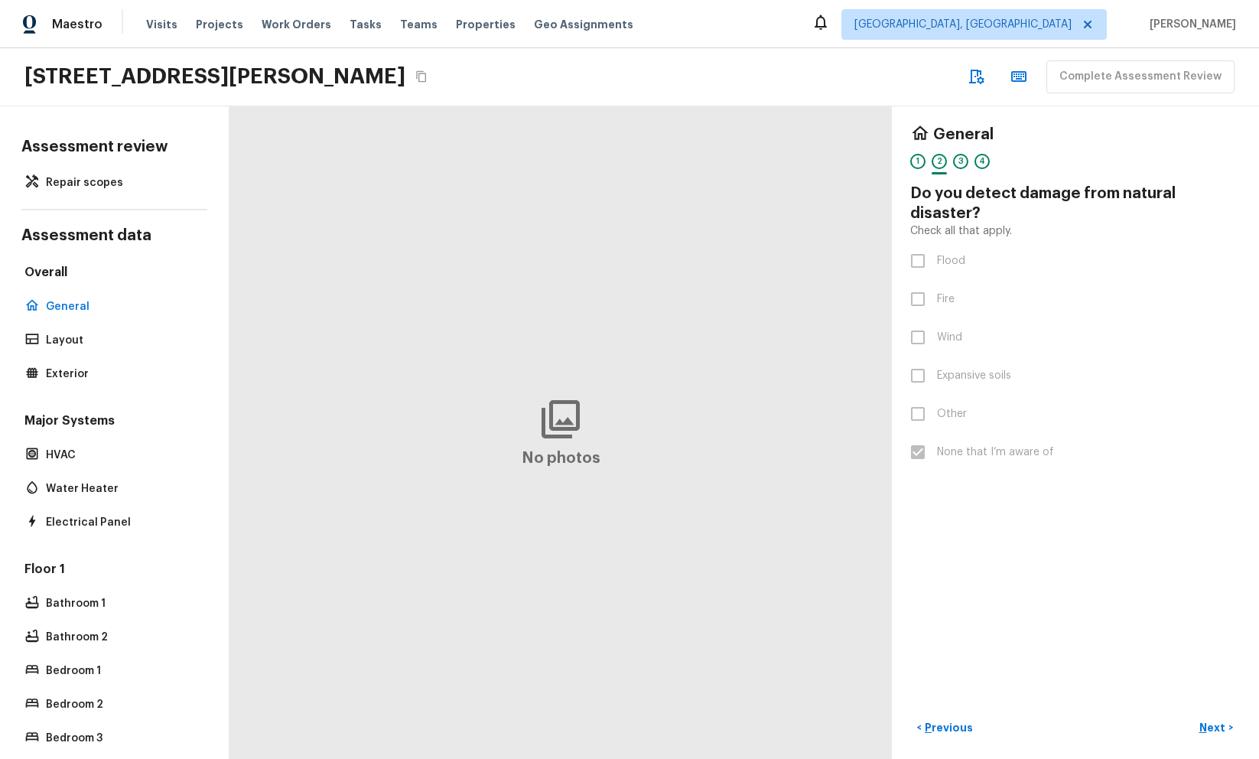
click at [991, 125] on div "General" at bounding box center [1075, 135] width 330 height 20
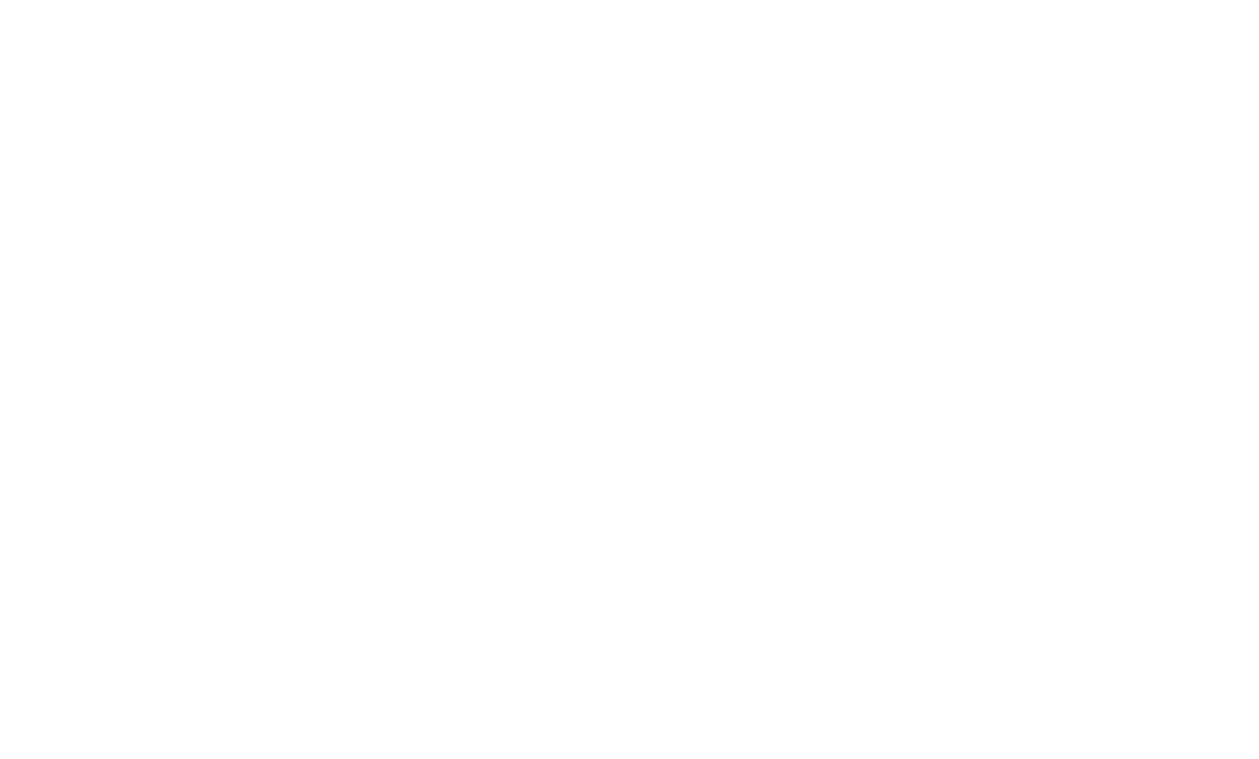
click at [644, 6] on html at bounding box center [629, 3] width 1259 height 6
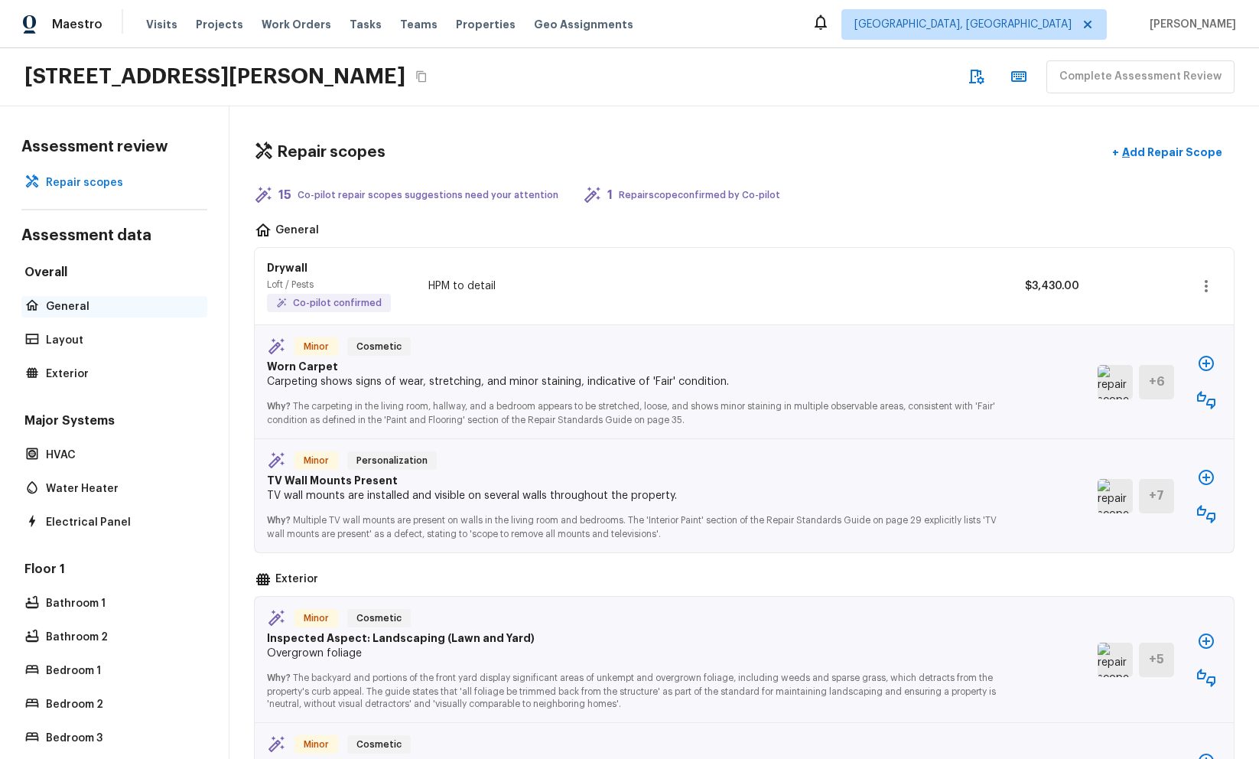
click at [89, 309] on p "General" at bounding box center [122, 306] width 152 height 15
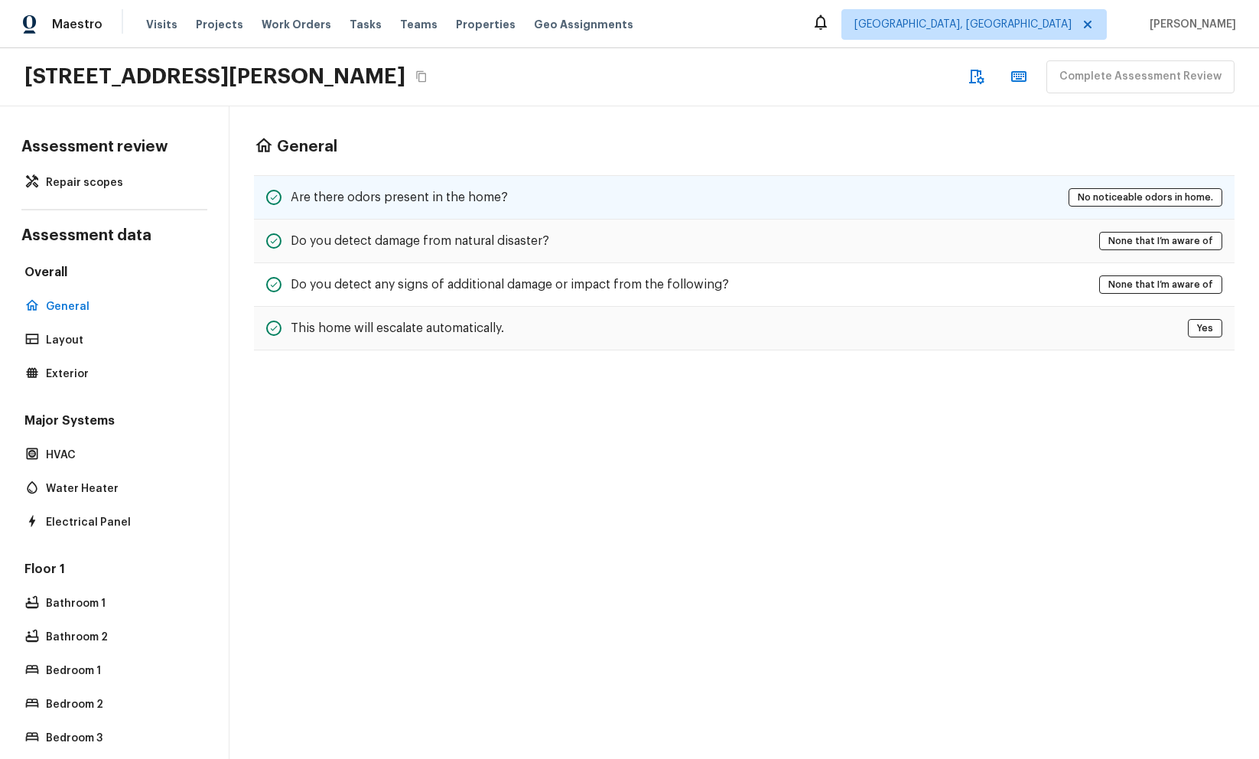
click at [524, 209] on div "Are there odors present in the home? No noticeable odors in home." at bounding box center [744, 197] width 981 height 44
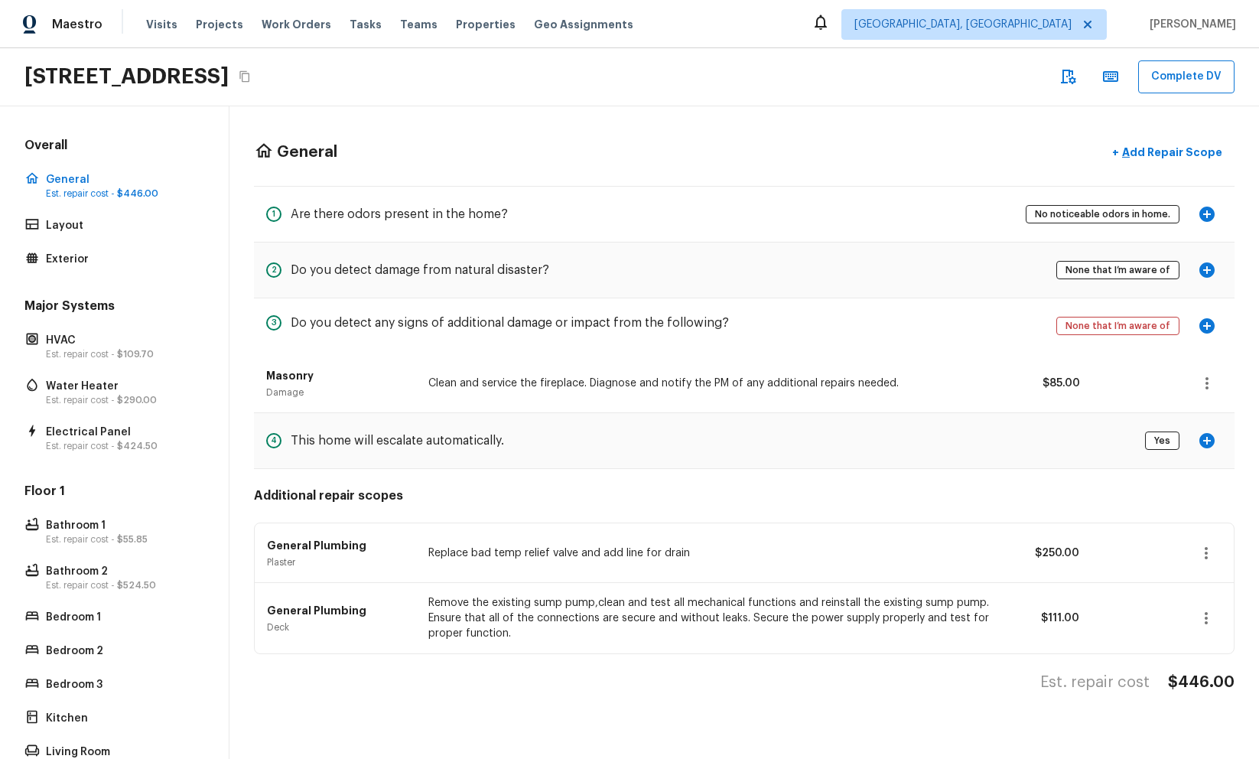
scroll to position [135, 0]
